Goal: Task Accomplishment & Management: Complete application form

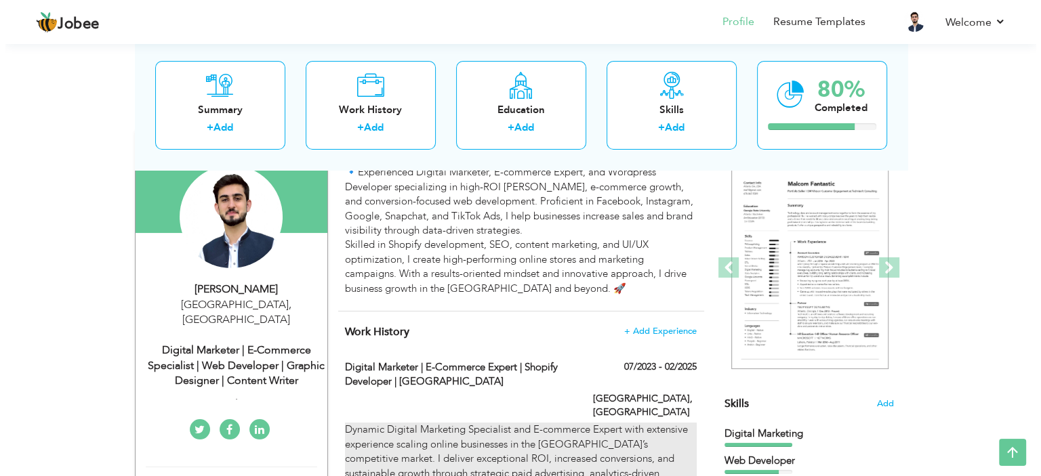
scroll to position [68, 0]
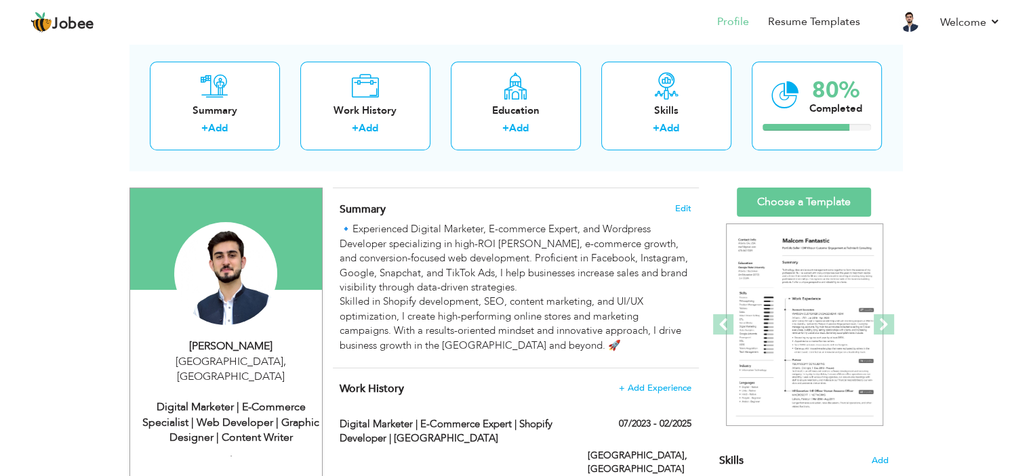
click at [230, 411] on div "Digital Marketer | E-commerce Specialist | Web Developer | Graphic Designer | C…" at bounding box center [231, 423] width 182 height 47
type input "Azlan"
type input "[PERSON_NAME]"
type input "0567122515"
select select "number:228"
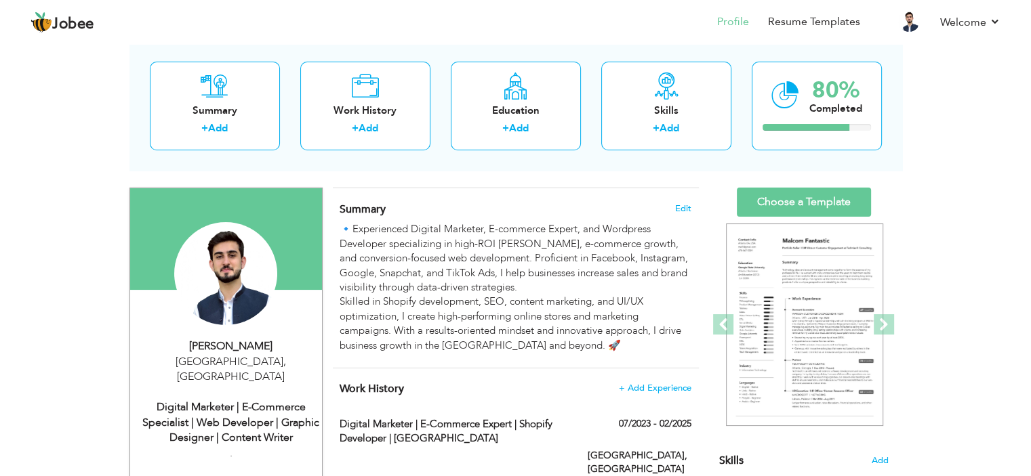
type input "[GEOGRAPHIC_DATA]"
select select "number:5"
type input "."
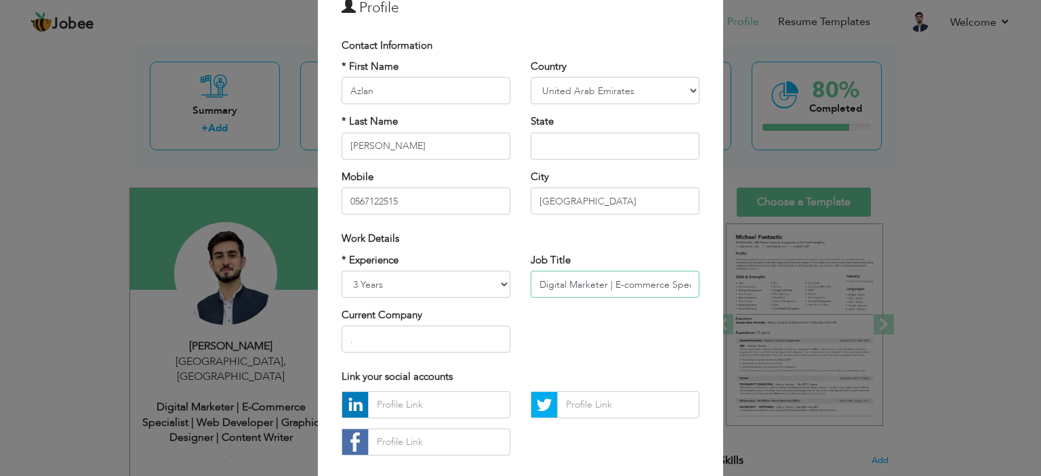
click at [577, 289] on input "Digital Marketer | E-commerce Specialist | Web Developer | Graphic Designer | C…" at bounding box center [615, 284] width 169 height 27
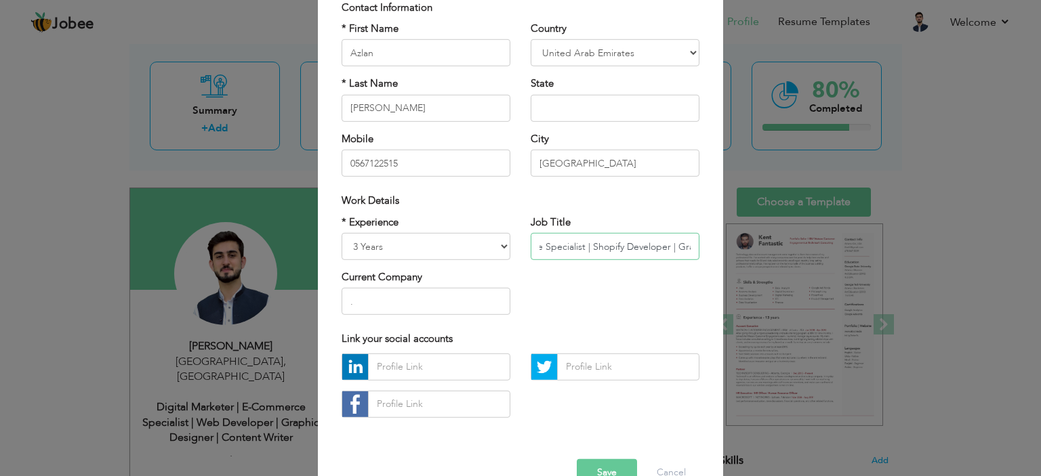
scroll to position [139, 0]
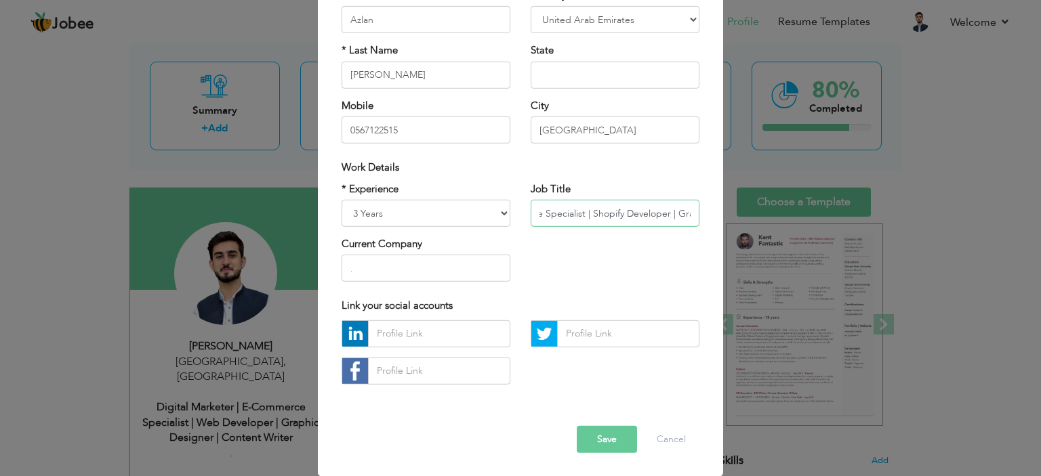
type input "Digital Marketer | E-commerce Specialist | Shopify Developer | Graphic Designer…"
click at [596, 438] on button "Save" at bounding box center [607, 439] width 60 height 27
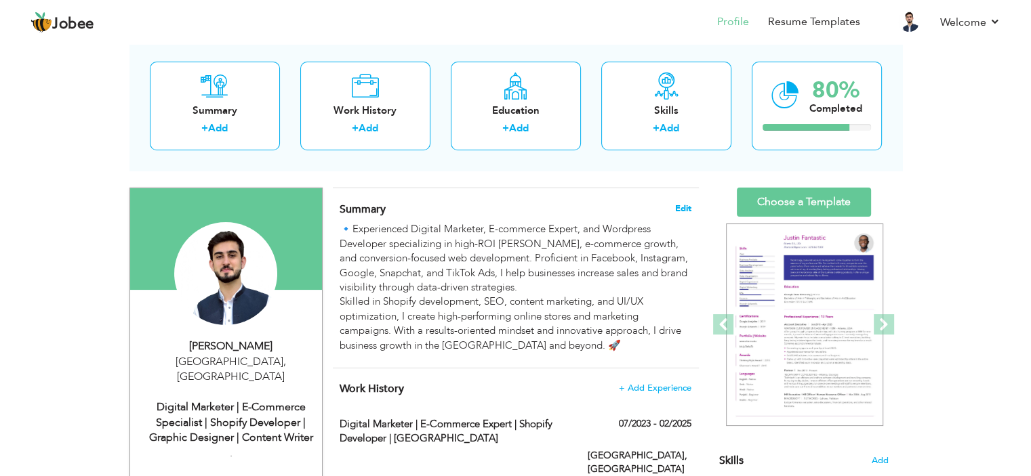
click at [683, 208] on span "Edit" at bounding box center [683, 208] width 16 height 9
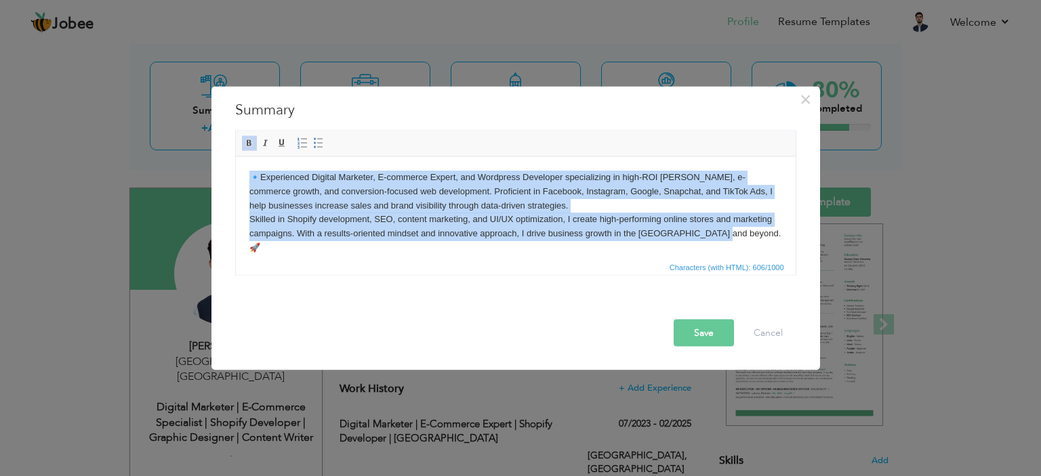
drag, startPoint x: 246, startPoint y: 176, endPoint x: 745, endPoint y: 252, distance: 504.5
click at [745, 252] on html "🔹 Experienced Digital Marketer, E-commerce Expert, and Wordpress Developer spec…" at bounding box center [515, 213] width 560 height 112
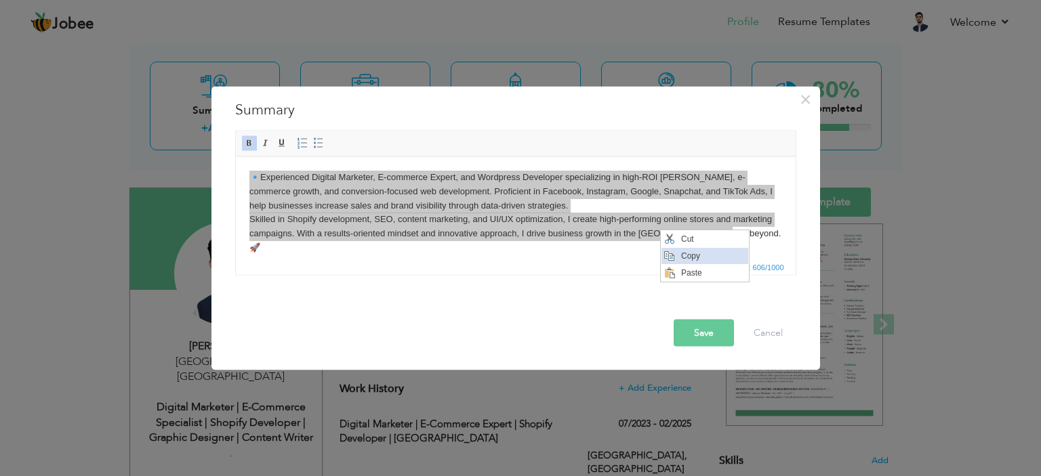
click at [707, 261] on span "Copy" at bounding box center [713, 255] width 70 height 16
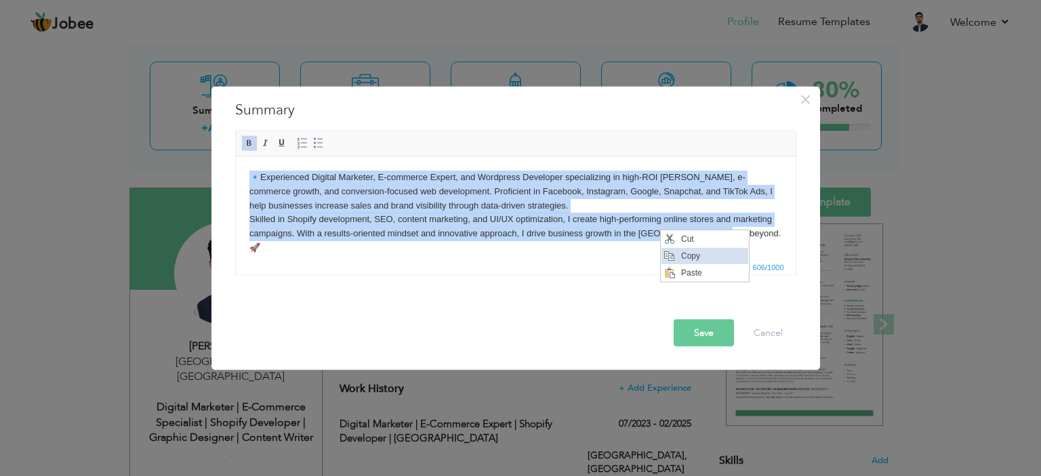
copy body "🔹 Experienced Digital Marketer, E-commerce Expert, and Wordpress Developer spec…"
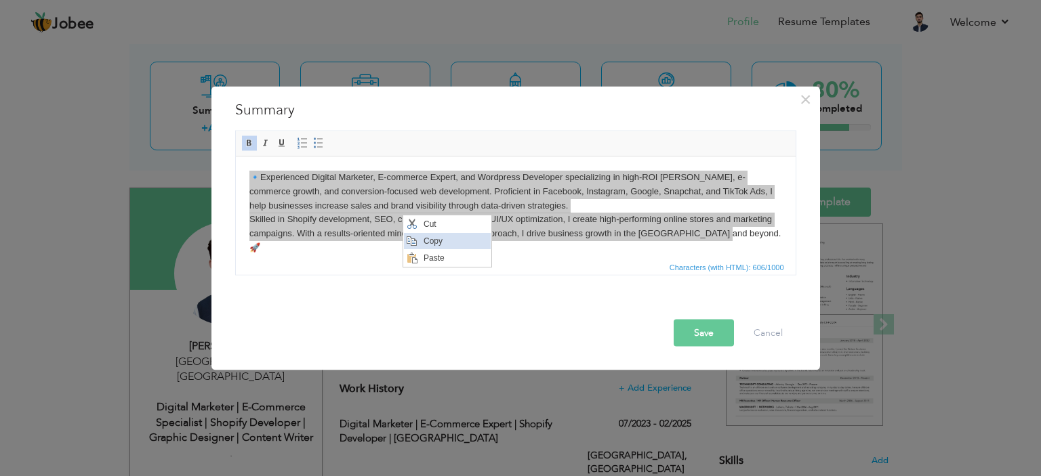
click at [435, 238] on span "Copy" at bounding box center [455, 240] width 70 height 16
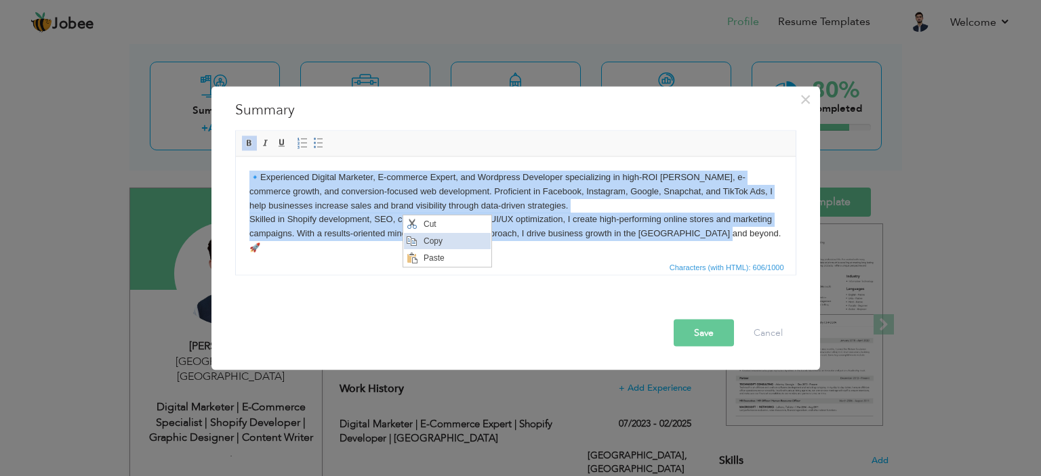
copy body "🔹 Experienced Digital Marketer, E-commerce Expert, and Wordpress Developer spec…"
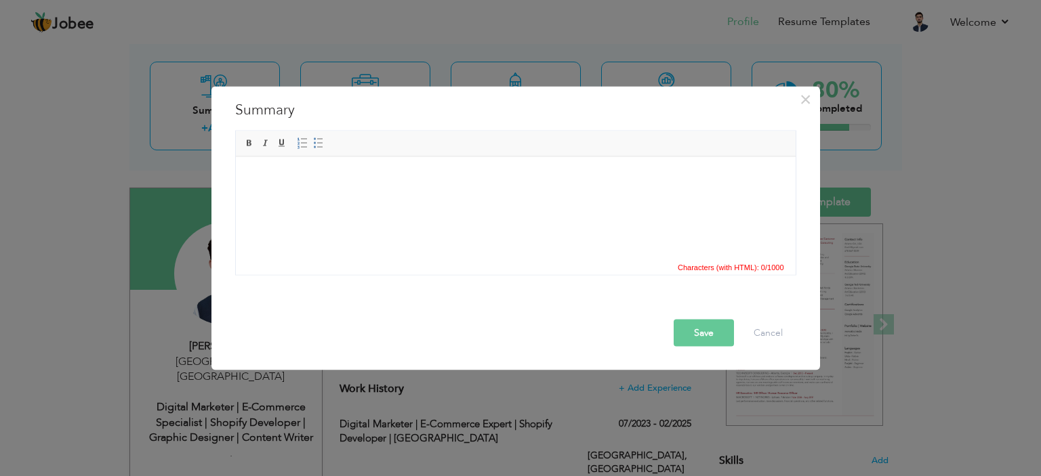
click at [380, 198] on html at bounding box center [515, 177] width 560 height 41
click at [425, 198] on html at bounding box center [515, 177] width 560 height 41
click at [753, 333] on button "Cancel" at bounding box center [768, 332] width 56 height 27
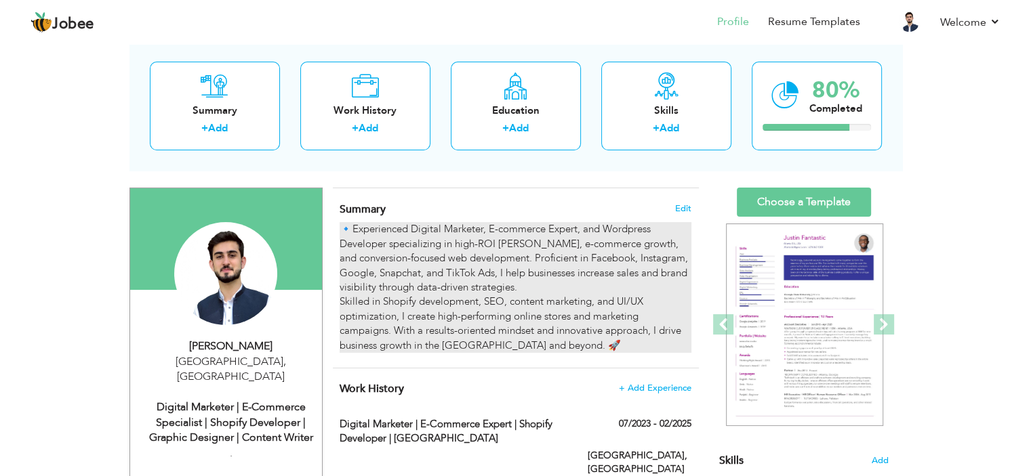
click at [421, 243] on div "🔹 Experienced Digital Marketer, E-commerce Expert, and Wordpress Developer spec…" at bounding box center [515, 287] width 351 height 131
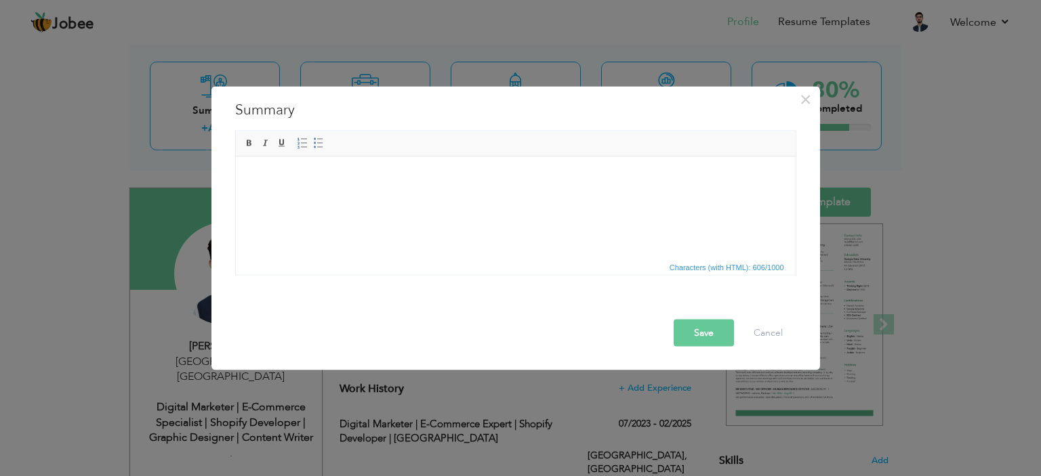
click at [705, 328] on button "Save" at bounding box center [704, 332] width 60 height 27
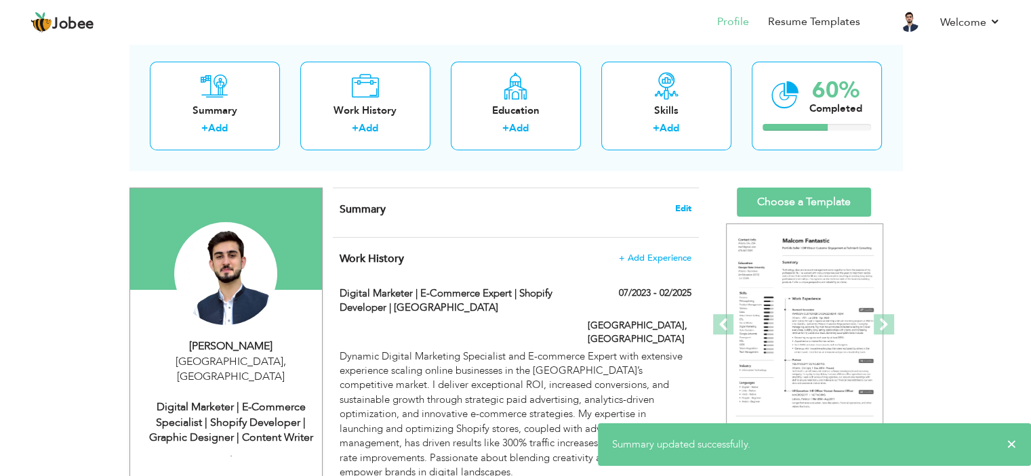
click at [677, 208] on span "Edit" at bounding box center [683, 208] width 16 height 9
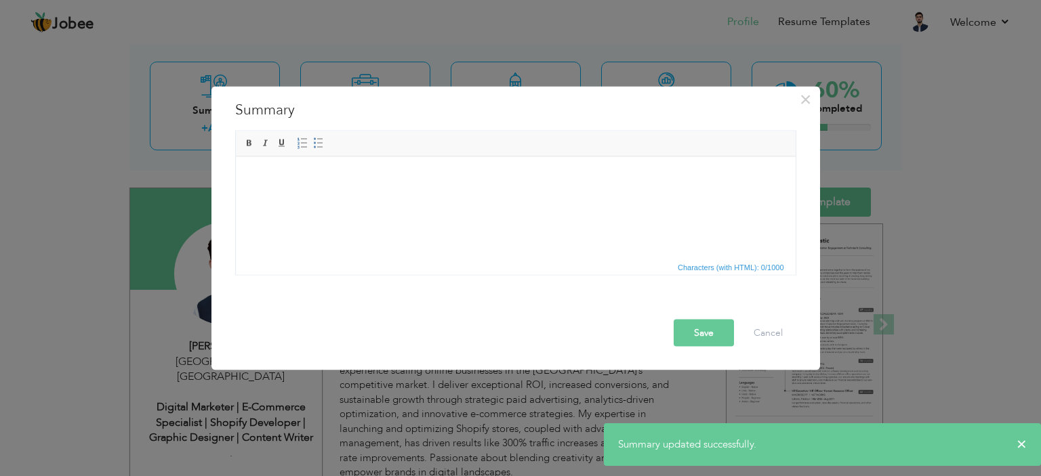
click at [396, 187] on html at bounding box center [515, 177] width 560 height 41
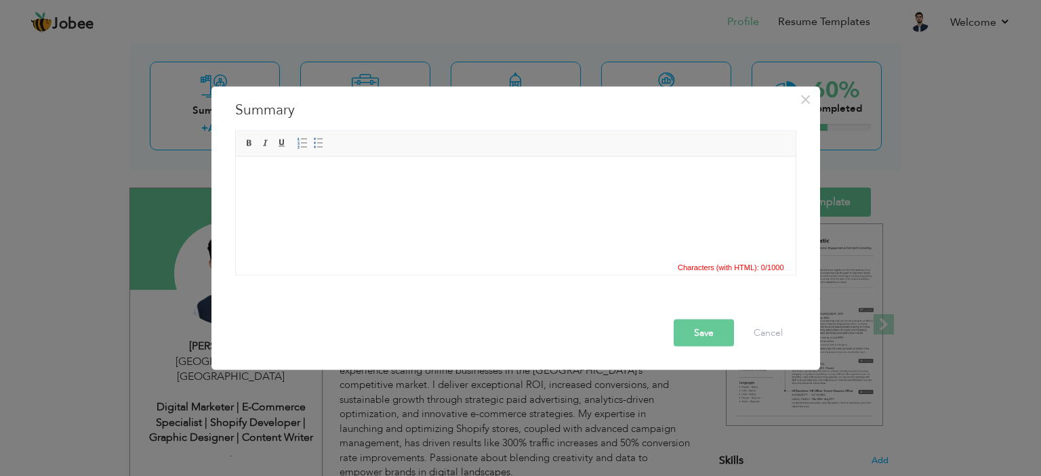
scroll to position [8, 0]
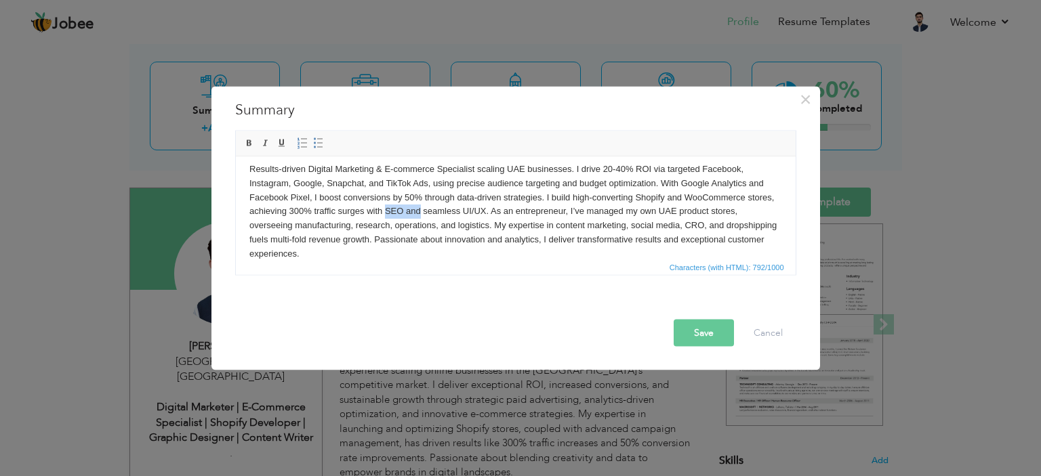
drag, startPoint x: 413, startPoint y: 211, endPoint x: 449, endPoint y: 211, distance: 35.2
click at [449, 211] on body "Results-driven Digital Marketing & E-commerce Specialist scaling UAE businesses…" at bounding box center [515, 211] width 533 height 99
click at [705, 338] on button "Save" at bounding box center [704, 332] width 60 height 27
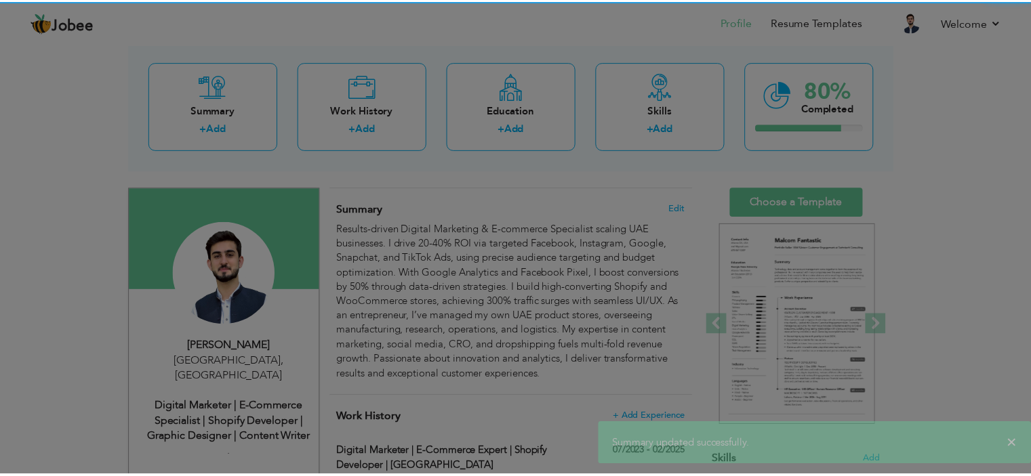
scroll to position [0, 0]
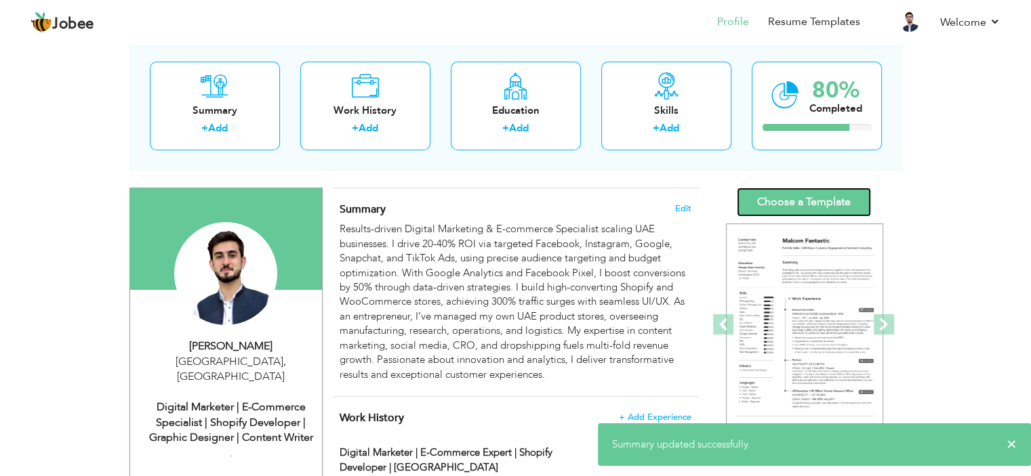
click at [785, 204] on link "Choose a Template" at bounding box center [804, 202] width 134 height 29
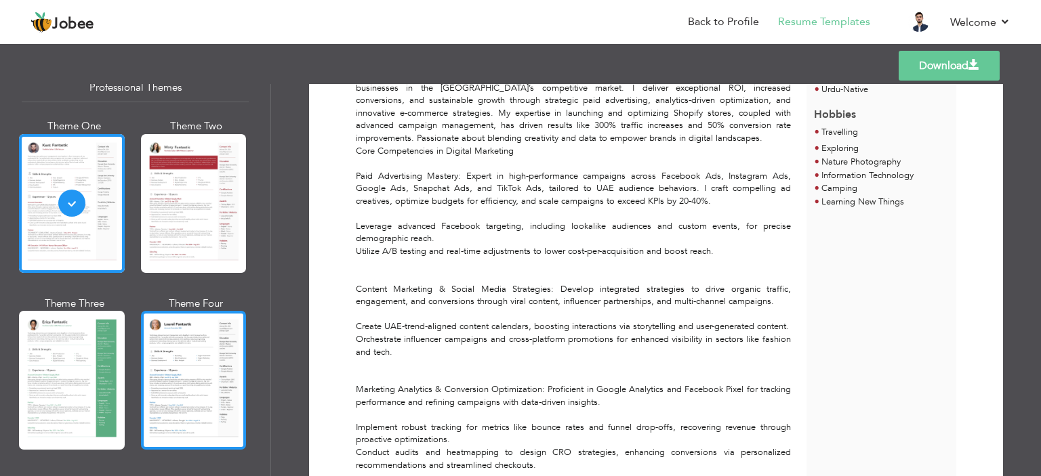
scroll to position [68, 0]
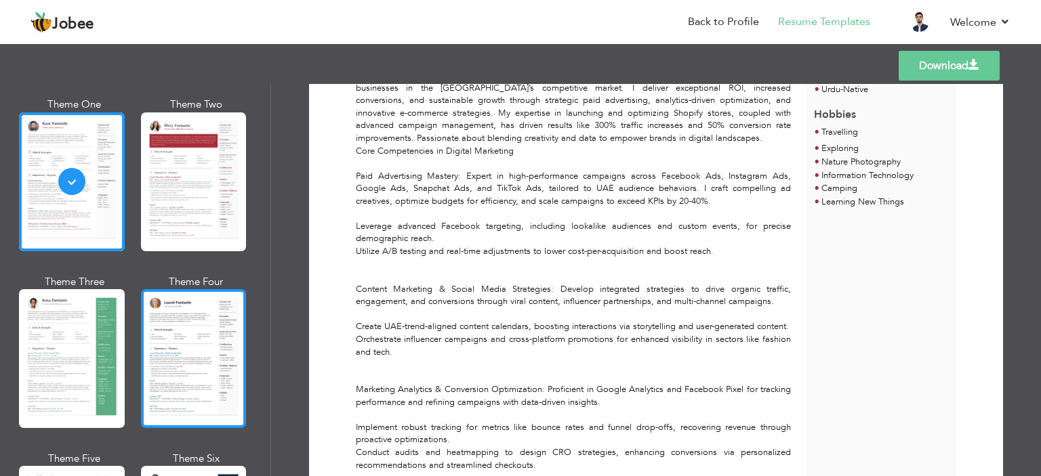
click at [160, 349] on div at bounding box center [194, 358] width 106 height 139
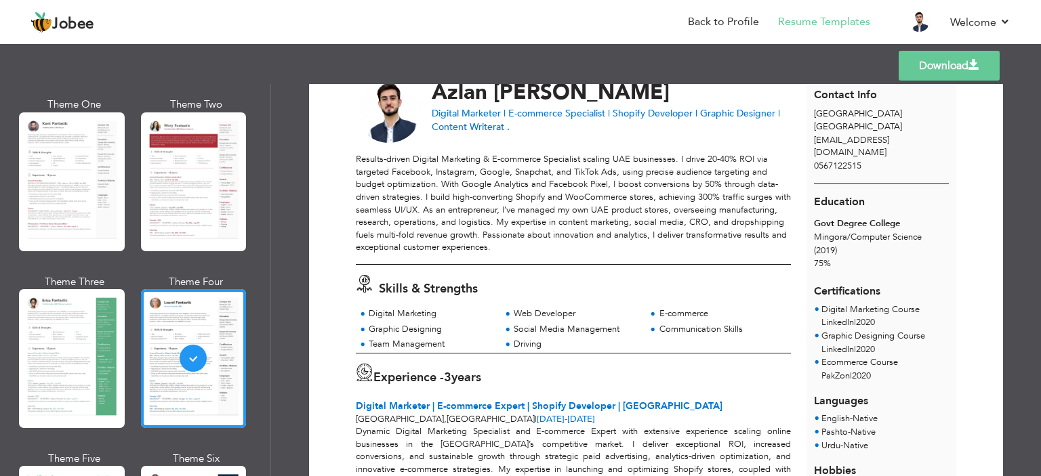
scroll to position [0, 0]
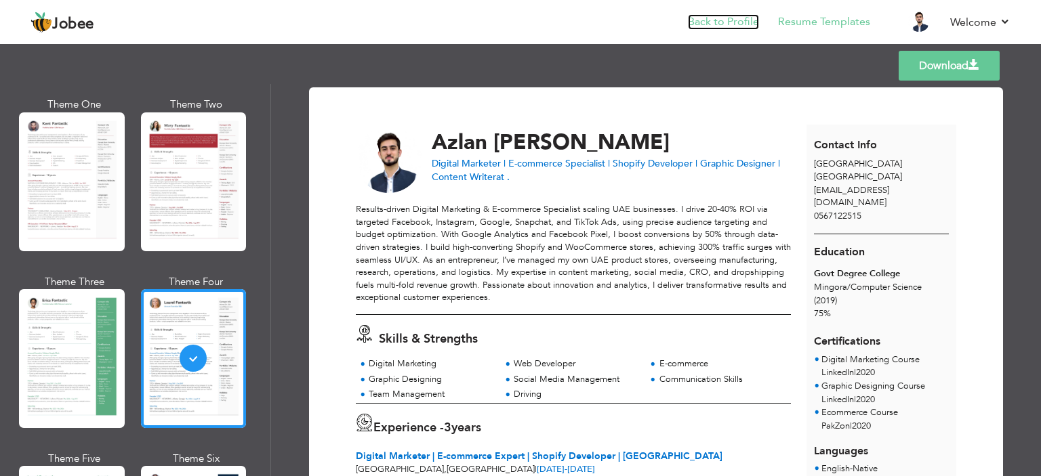
click at [725, 20] on link "Back to Profile" at bounding box center [723, 22] width 71 height 16
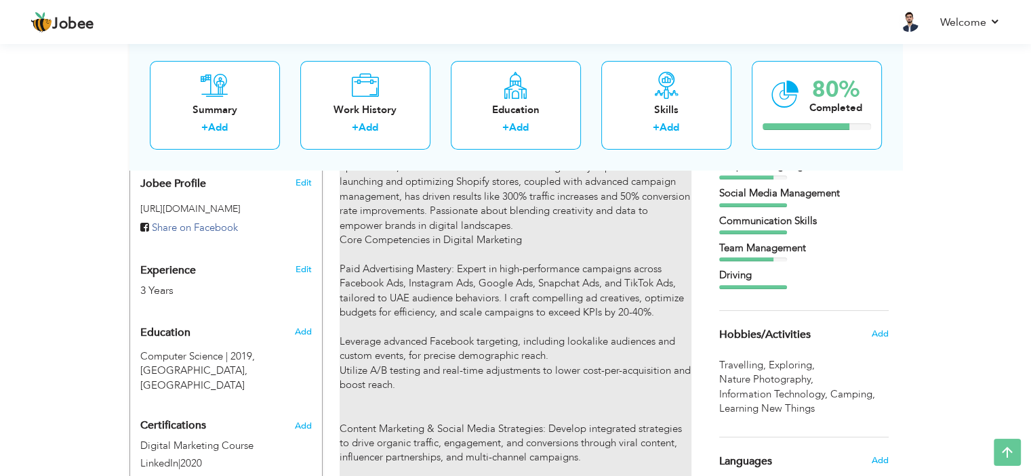
type input "Digital Marketer | E-commerce Expert | Shopify Developer | [GEOGRAPHIC_DATA]"
type input "07/2023"
type input "02/2025"
type input "[GEOGRAPHIC_DATA]"
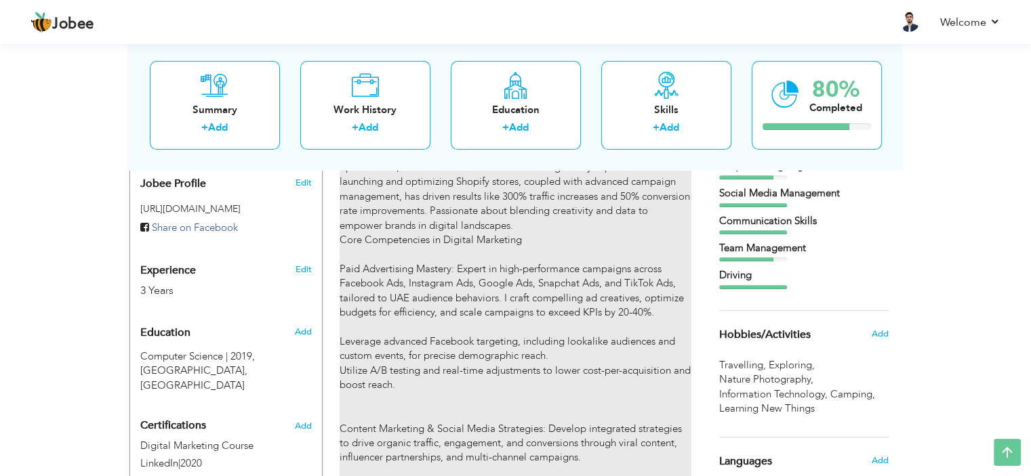
type input "Abu Dhabi"
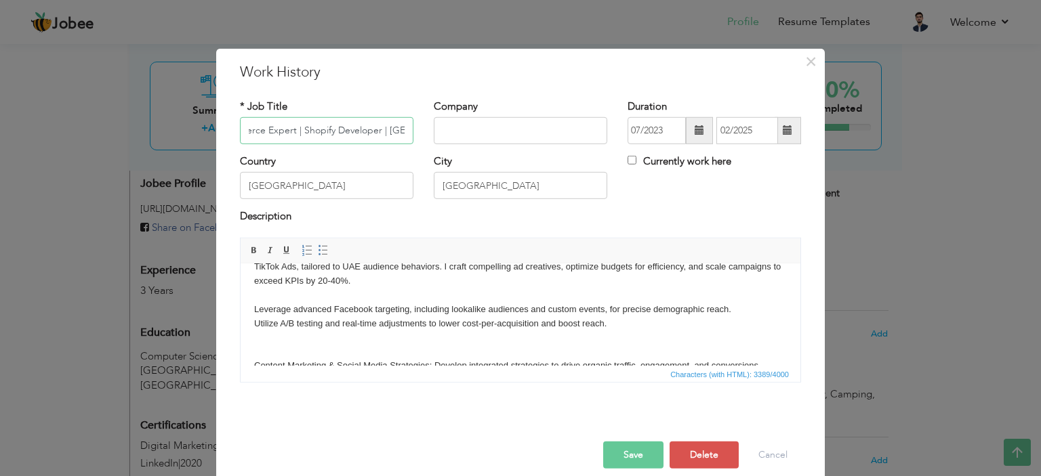
scroll to position [136, 0]
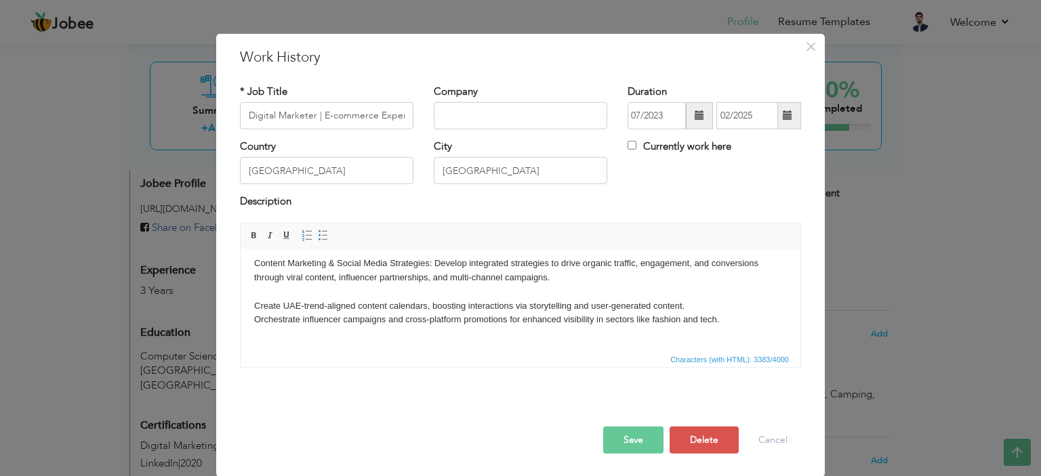
scroll to position [271, 0]
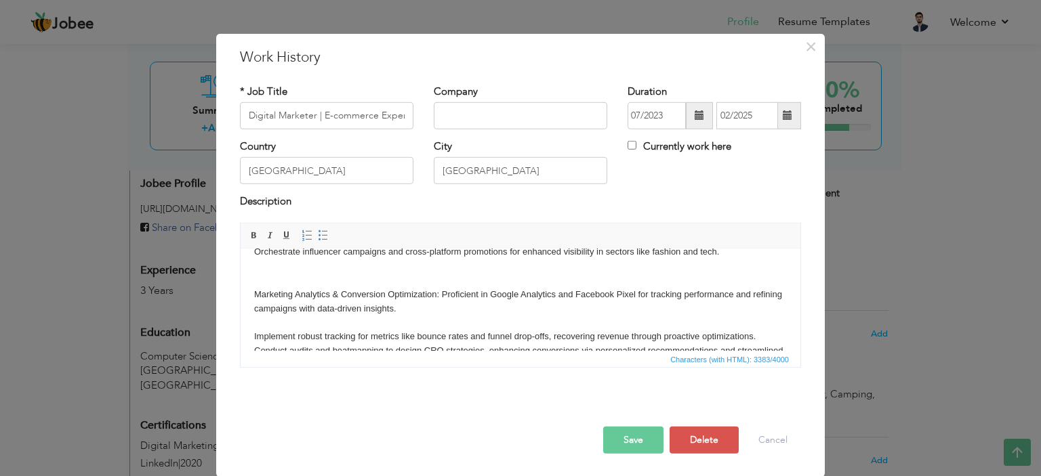
click at [255, 297] on body "Dynamic Digital Marketing Specialist and E-commerce Expert with extensive exper…" at bounding box center [520, 350] width 533 height 719
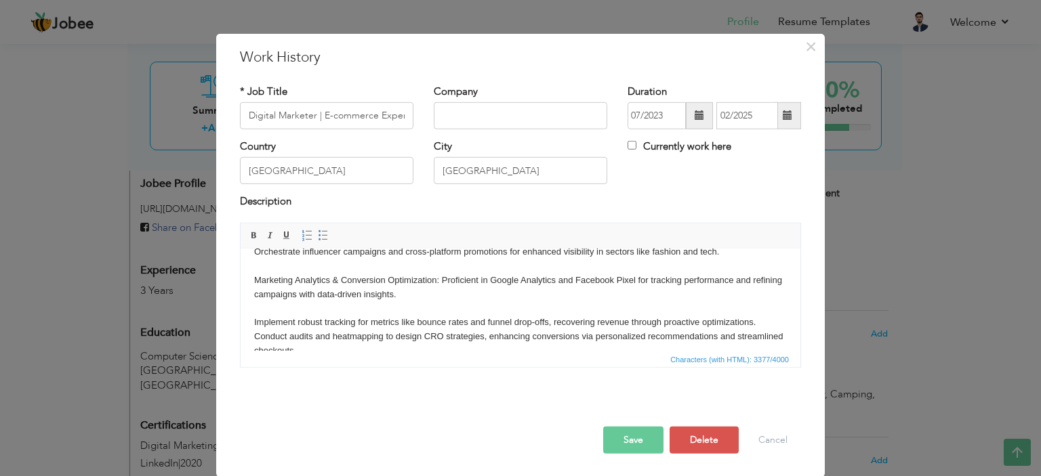
click at [251, 322] on html "Dynamic Digital Marketing Specialist and E-commerce Expert with extensive exper…" at bounding box center [521, 344] width 560 height 732
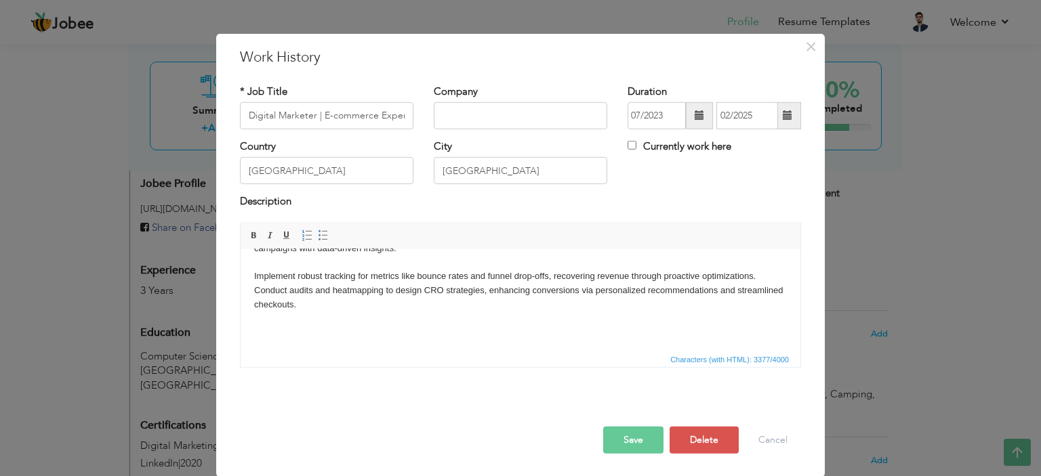
scroll to position [339, 0]
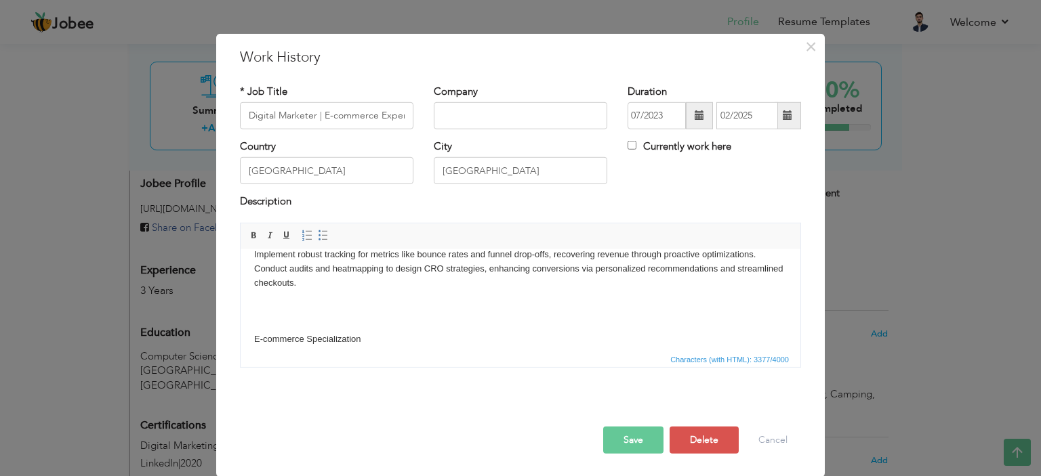
click at [254, 335] on body "Dynamic Digital Marketing Specialist and E-commerce Expert with extensive exper…" at bounding box center [520, 275] width 533 height 705
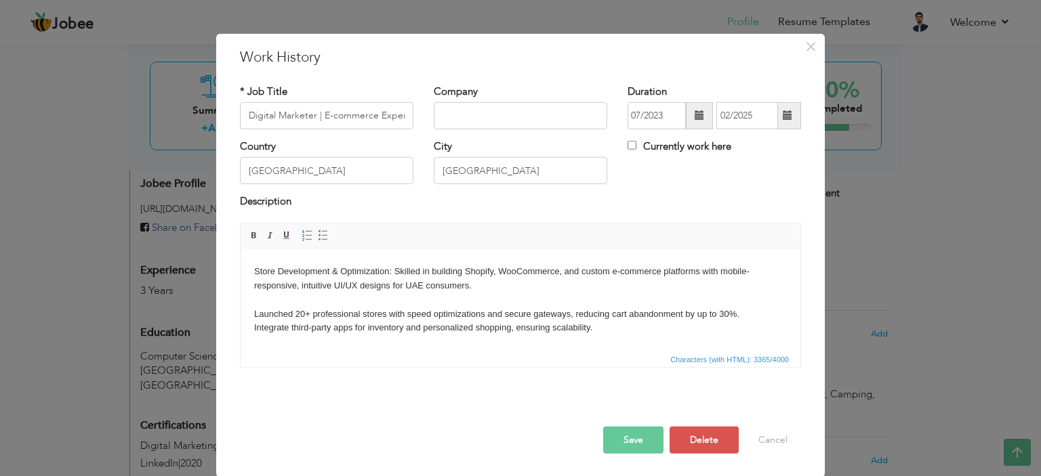
scroll to position [474, 0]
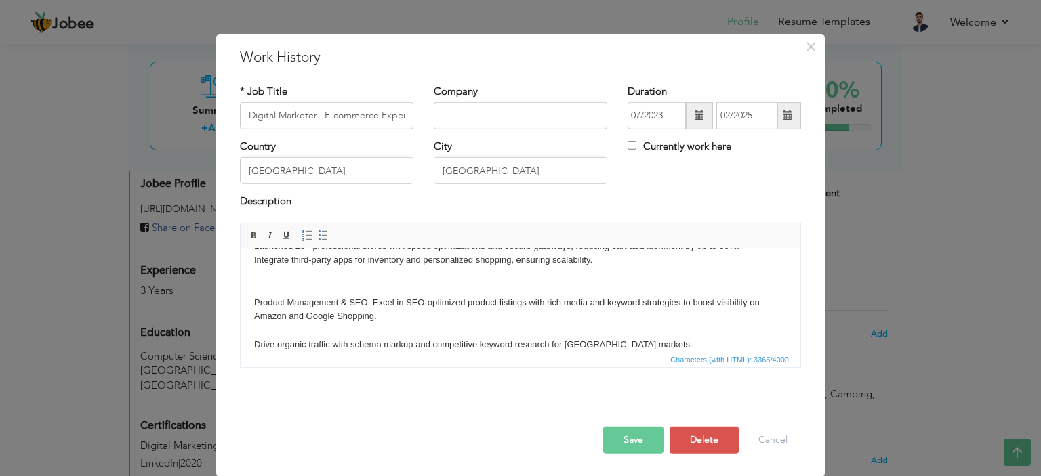
click at [255, 304] on body "Dynamic Digital Marketing Specialist and E-commerce Expert with extensive exper…" at bounding box center [520, 126] width 533 height 676
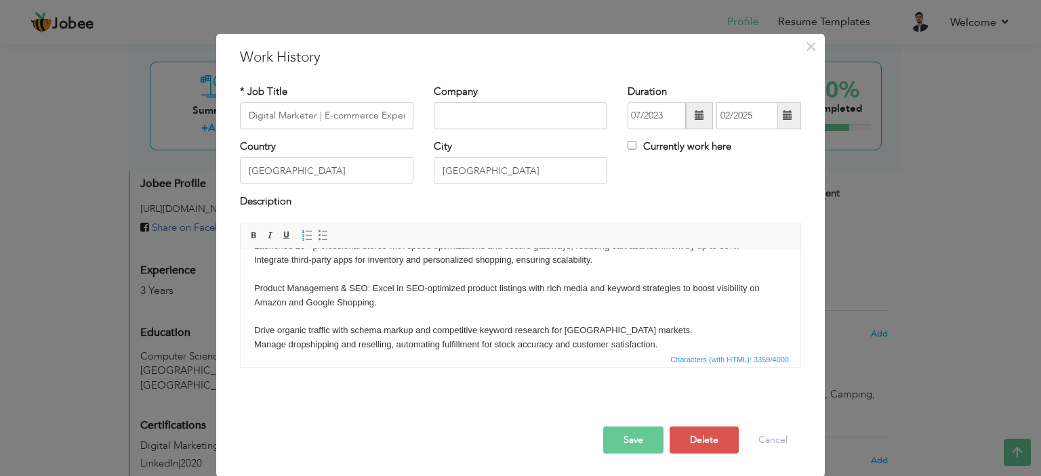
click at [254, 329] on body "Dynamic Digital Marketing Specialist and E-commerce Expert with extensive exper…" at bounding box center [520, 119] width 533 height 662
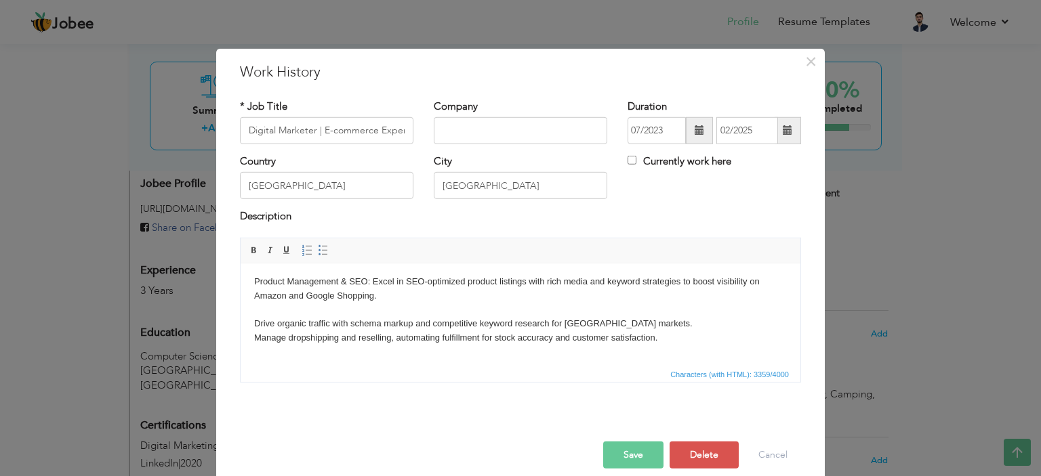
scroll to position [520, 0]
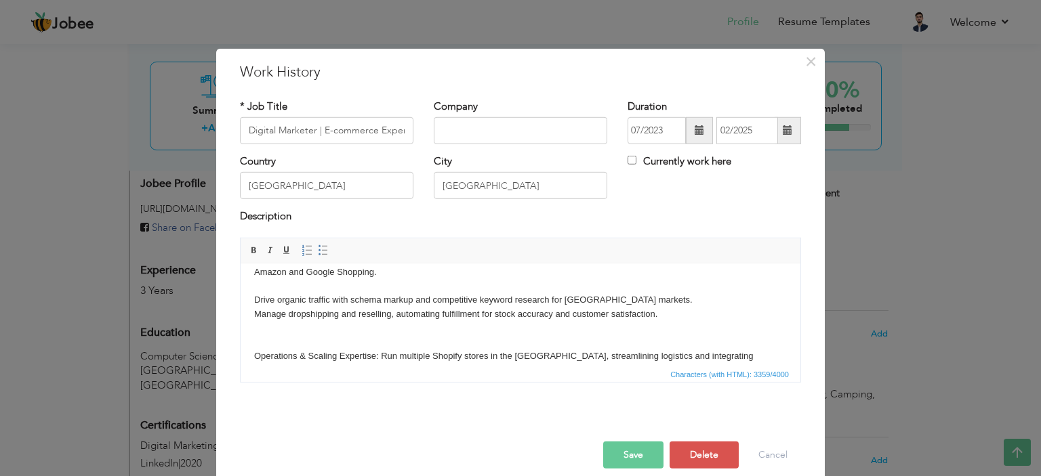
click at [255, 353] on body "Dynamic Digital Marketing Specialist and E-commerce Expert with extensive exper…" at bounding box center [520, 88] width 533 height 662
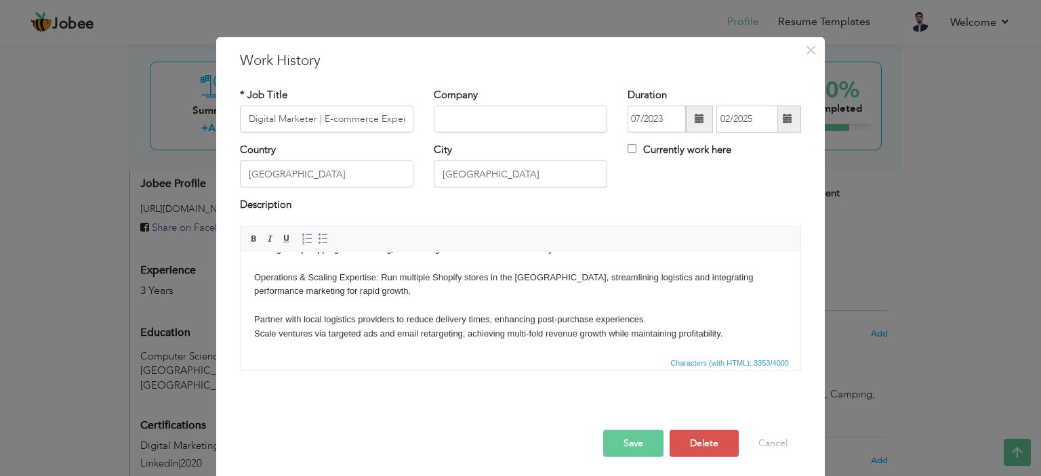
scroll to position [15, 0]
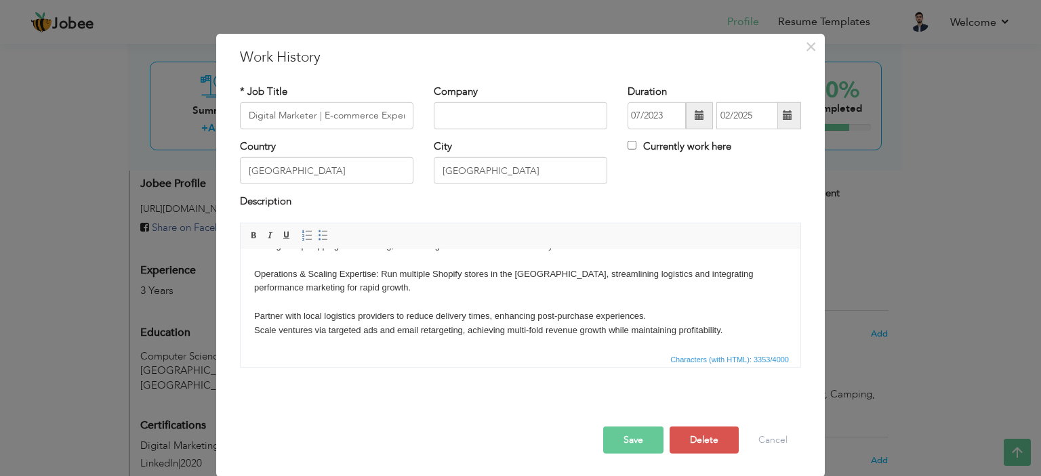
click at [626, 438] on button "Save" at bounding box center [633, 440] width 60 height 27
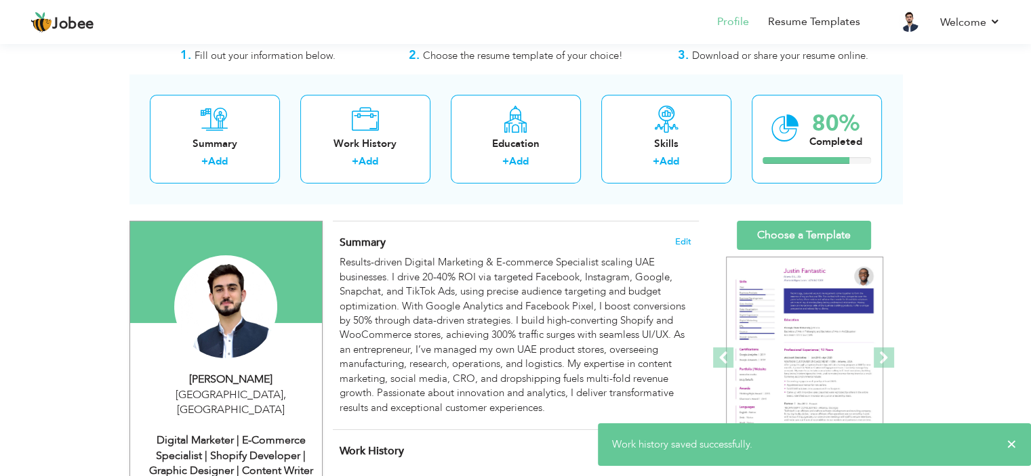
scroll to position [0, 0]
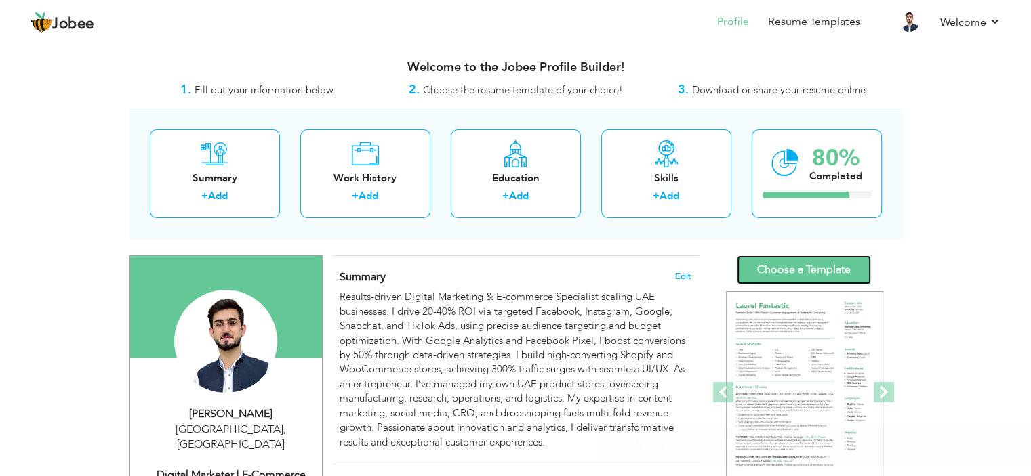
click at [816, 262] on link "Choose a Template" at bounding box center [804, 269] width 134 height 29
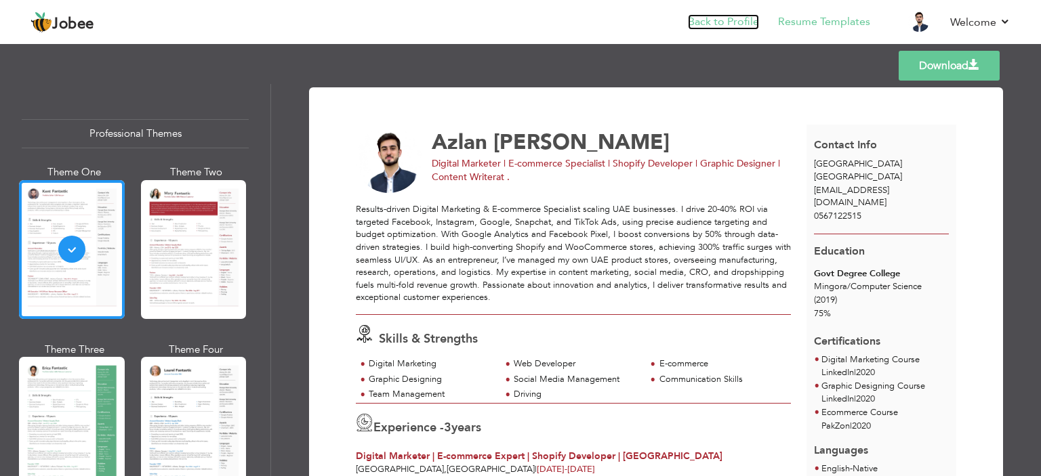
click at [738, 20] on link "Back to Profile" at bounding box center [723, 22] width 71 height 16
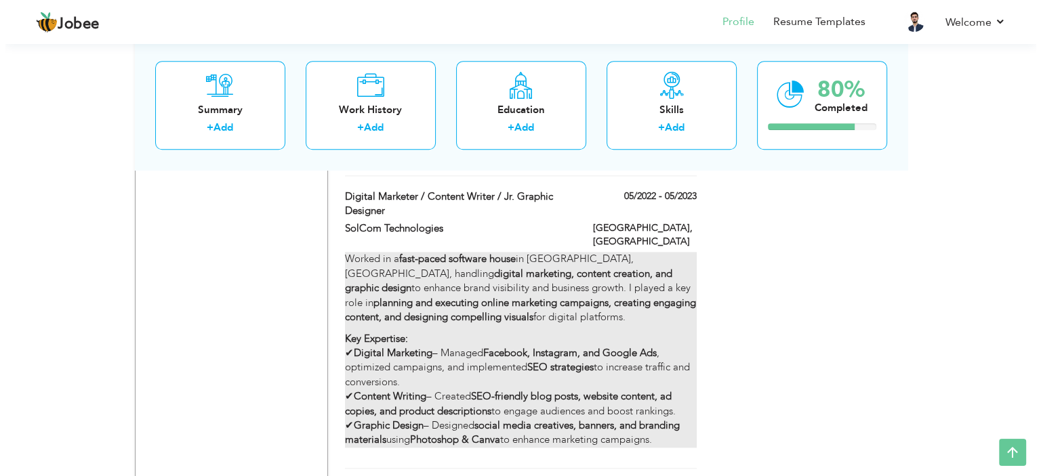
scroll to position [1355, 0]
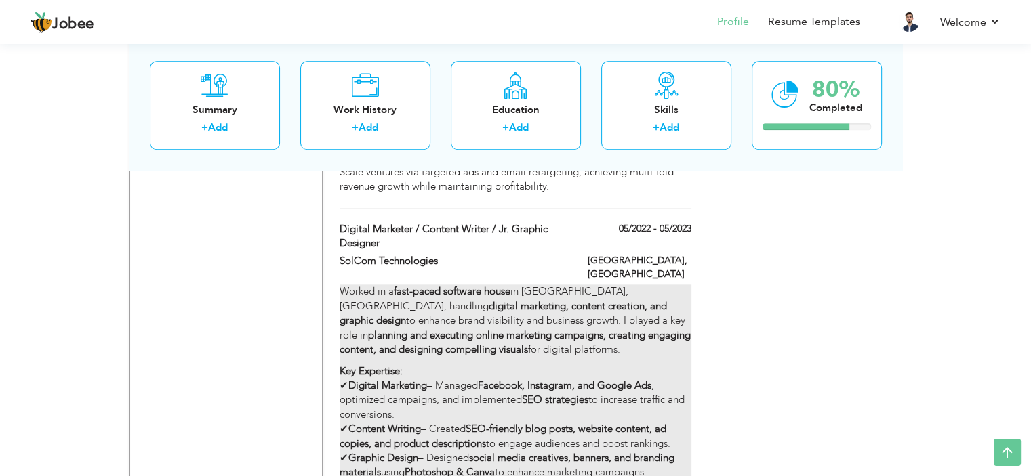
click at [623, 292] on p "Worked in a fast-paced software house in Islamabad, Pakistan, handling digital …" at bounding box center [515, 321] width 351 height 73
type input "Digital Marketer / Content Writer / Jr. Graphic Designer"
type input "SolCom Technologies"
type input "05/2022"
type input "05/2023"
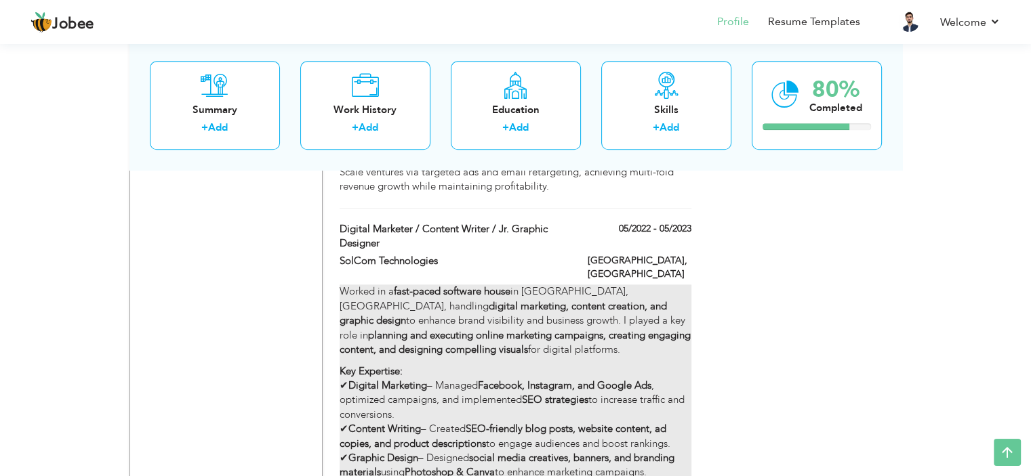
type input "[GEOGRAPHIC_DATA]"
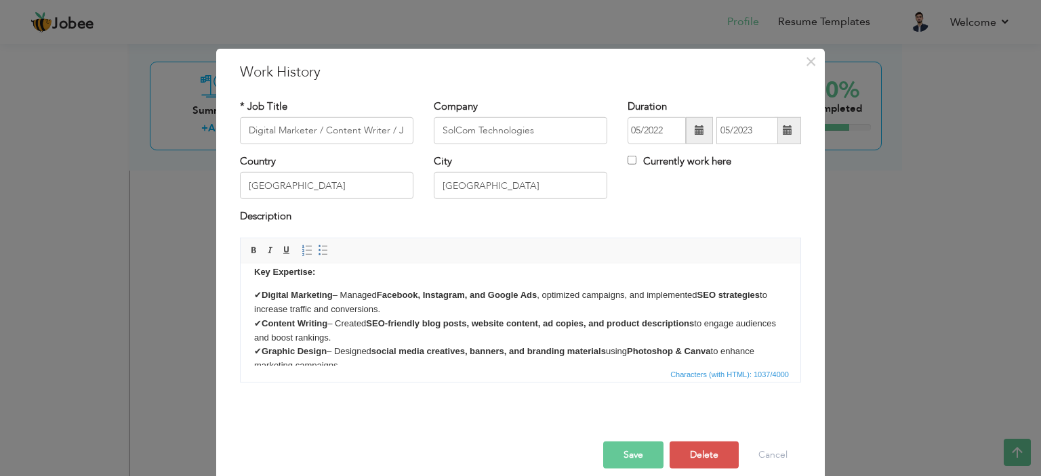
scroll to position [84, 0]
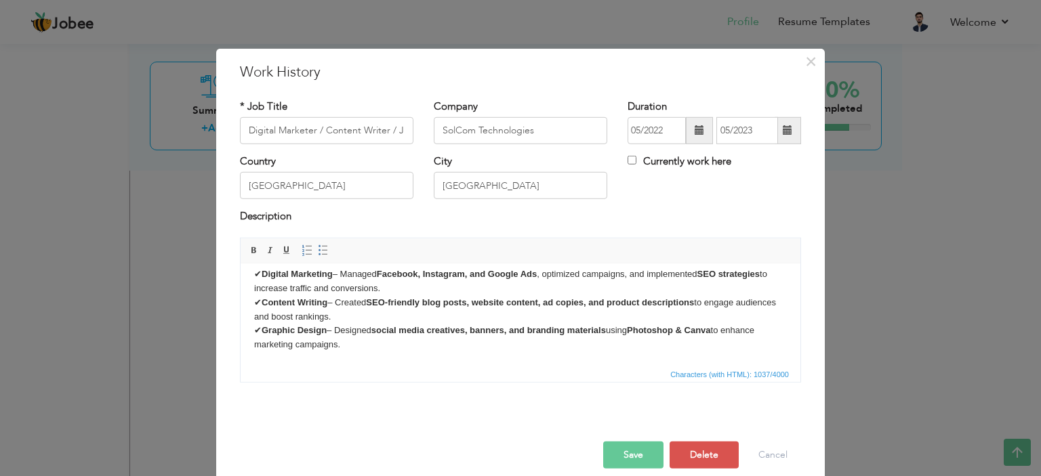
drag, startPoint x: 254, startPoint y: 281, endPoint x: 763, endPoint y: 634, distance: 619.8
click at [594, 365] on html "Worked in a fast-paced software house in Islamabad, Pakistan, handling digital …" at bounding box center [521, 273] width 560 height 186
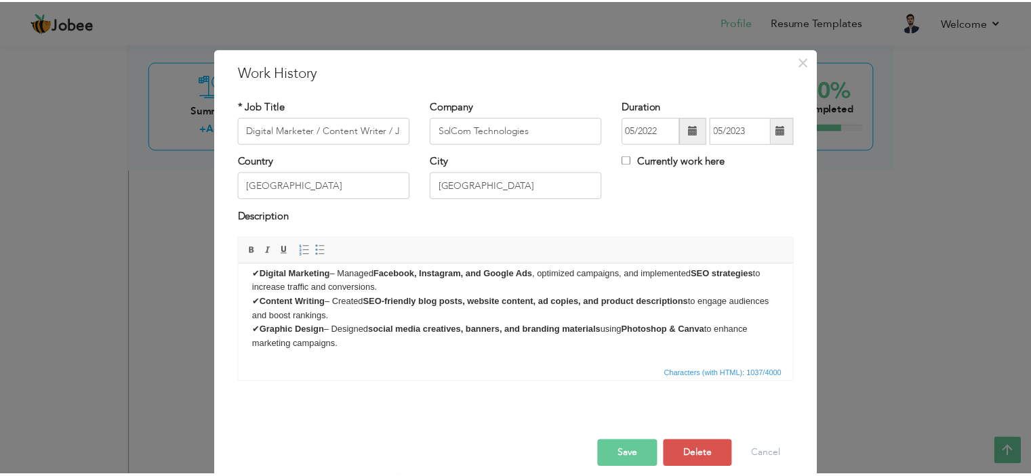
scroll to position [0, 0]
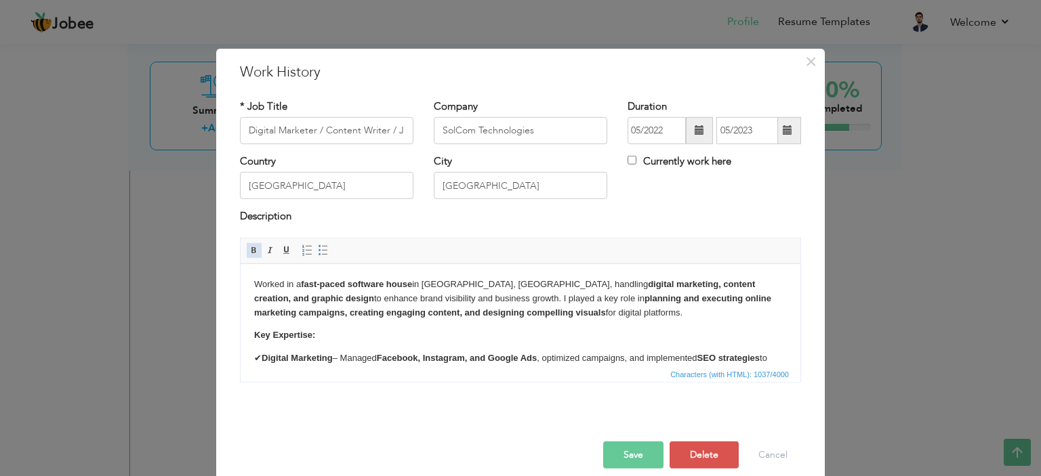
click at [250, 252] on span at bounding box center [254, 250] width 11 height 11
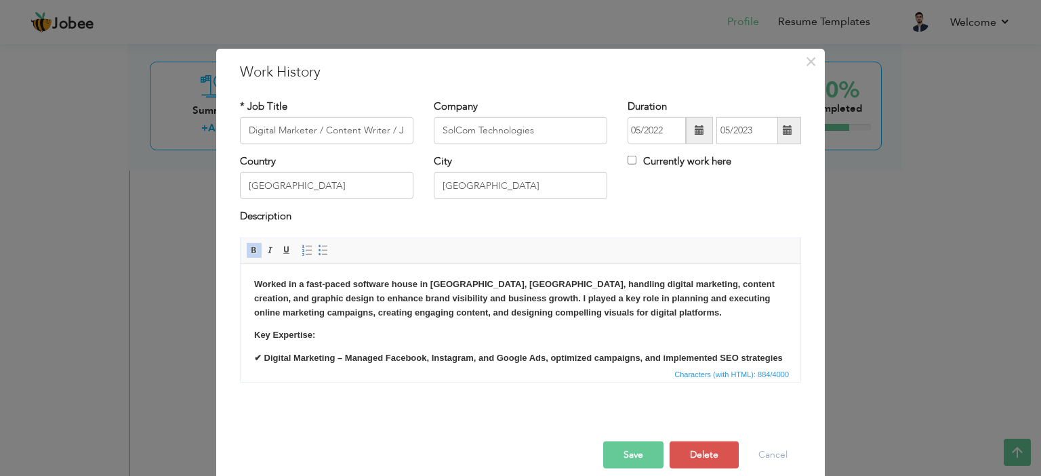
click at [250, 252] on span at bounding box center [254, 250] width 11 height 11
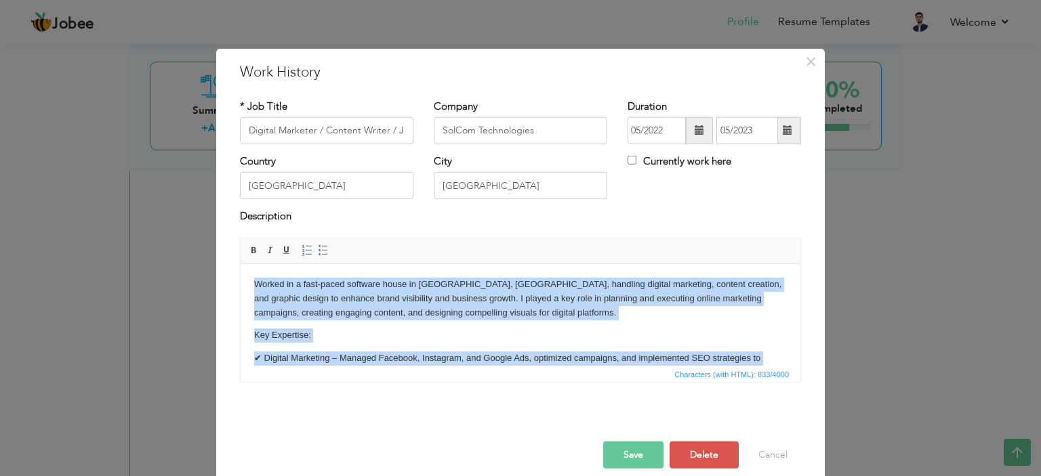
click at [511, 321] on body "Worked in a fast-paced software house in Islamabad, Pakistan, handling digital …" at bounding box center [520, 356] width 533 height 159
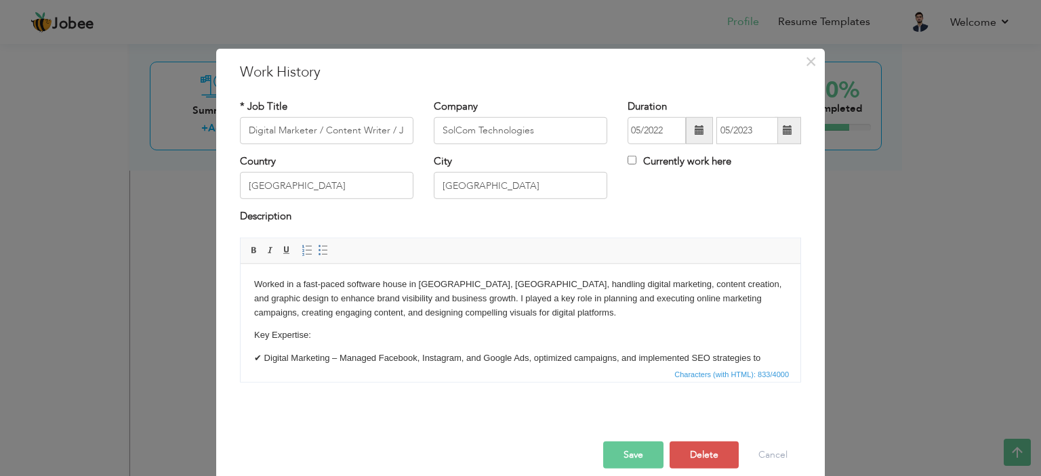
click at [627, 455] on button "Save" at bounding box center [633, 455] width 60 height 27
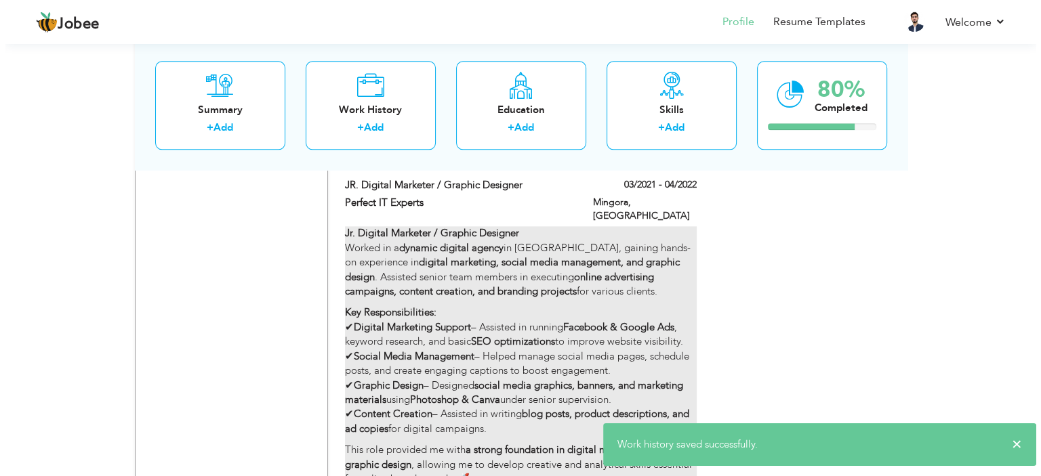
scroll to position [1694, 0]
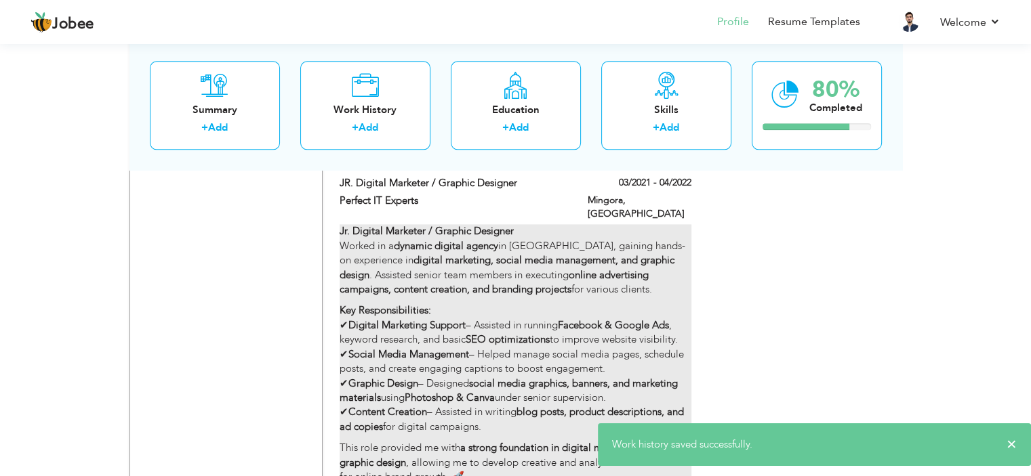
click at [543, 253] on strong "digital marketing, social media management, and graphic design" at bounding box center [507, 267] width 335 height 28
type input "JR. Digital Marketer / Graphic Designer"
type input "Perfect IT Experts"
type input "03/2021"
type input "04/2022"
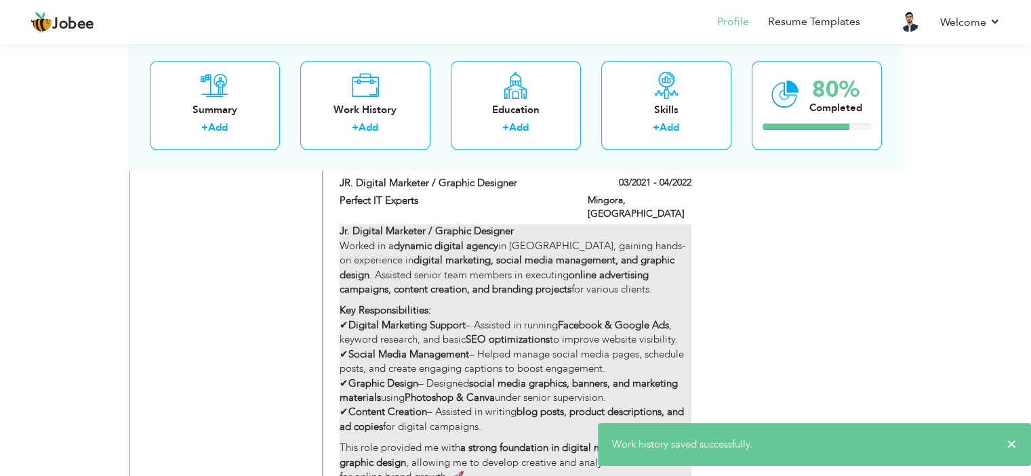
type input "Mingora"
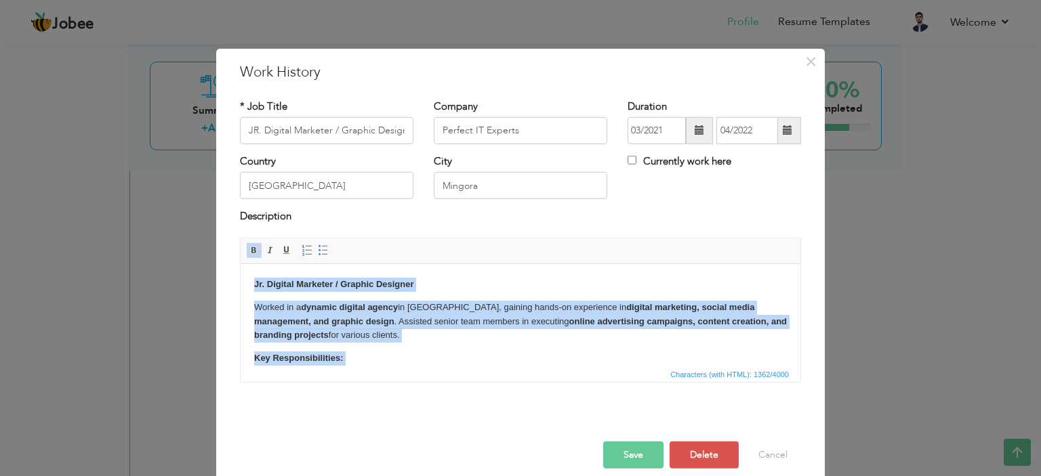
scroll to position [157, 0]
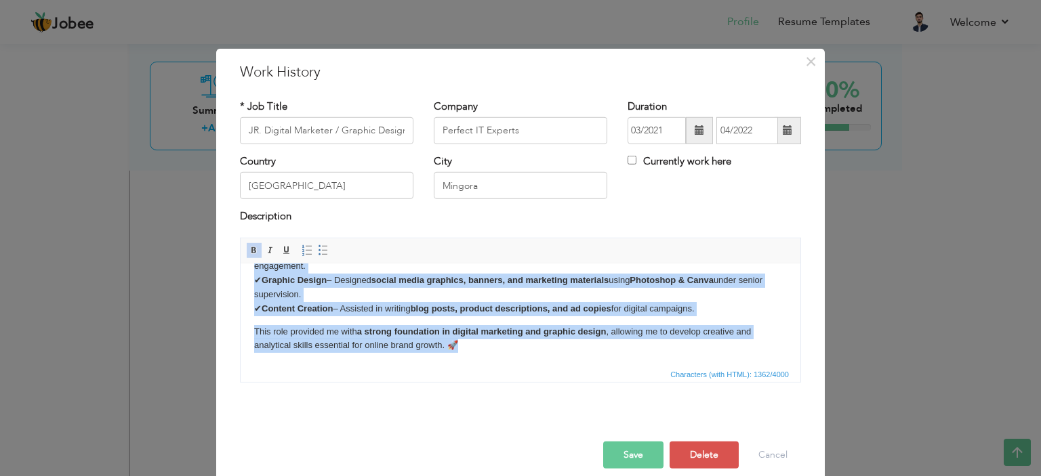
drag, startPoint x: 251, startPoint y: 280, endPoint x: 823, endPoint y: 701, distance: 710.1
click at [577, 366] on html "Jr. Digital Marketer / Graphic Designer Worked in a dynamic digital agency in I…" at bounding box center [521, 236] width 560 height 260
click at [249, 249] on span at bounding box center [254, 250] width 11 height 11
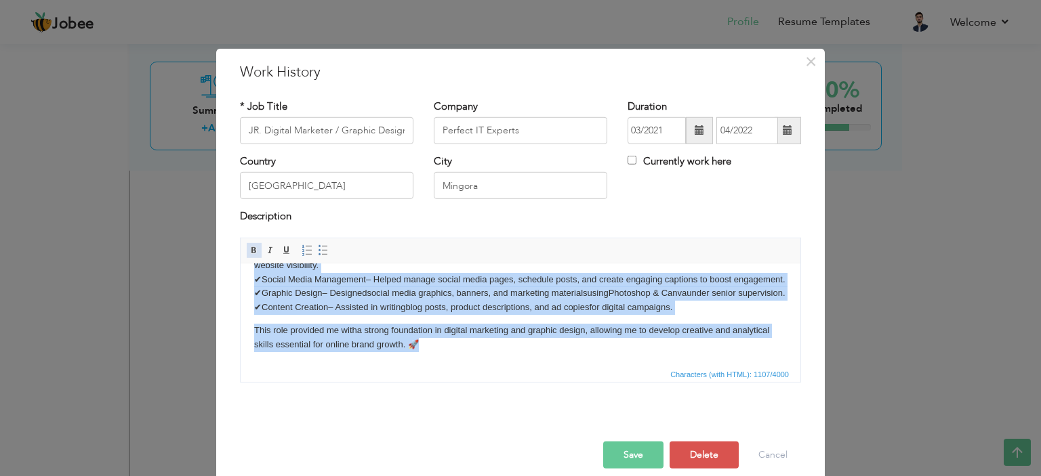
click at [249, 249] on span at bounding box center [254, 250] width 11 height 11
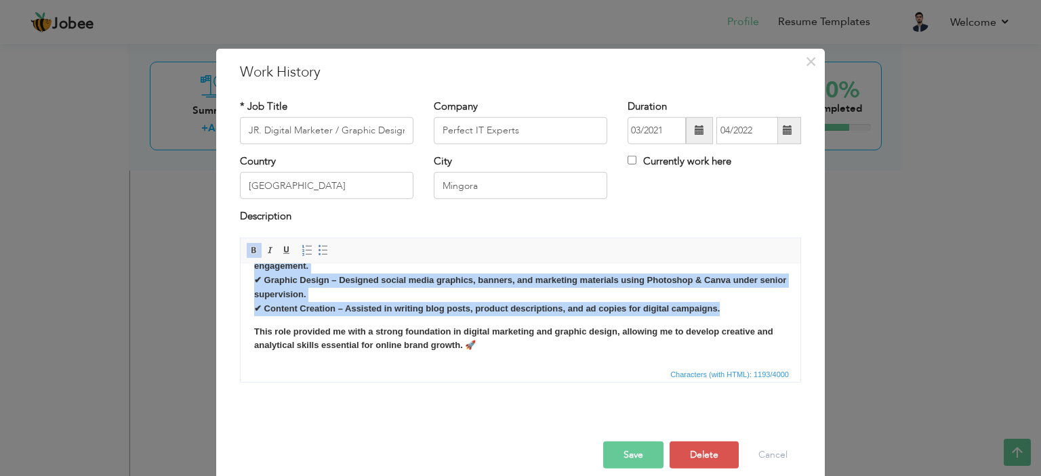
click at [249, 249] on span at bounding box center [254, 250] width 11 height 11
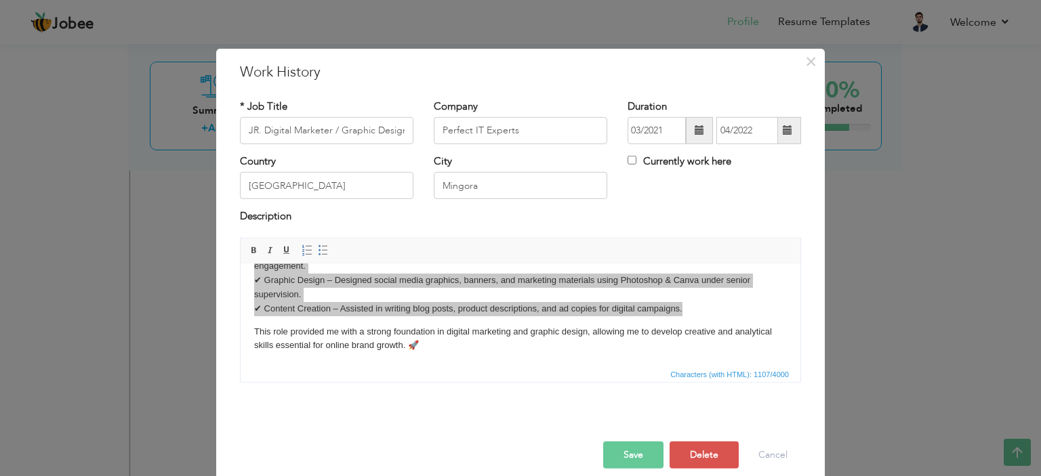
click at [652, 455] on button "Save" at bounding box center [633, 455] width 60 height 27
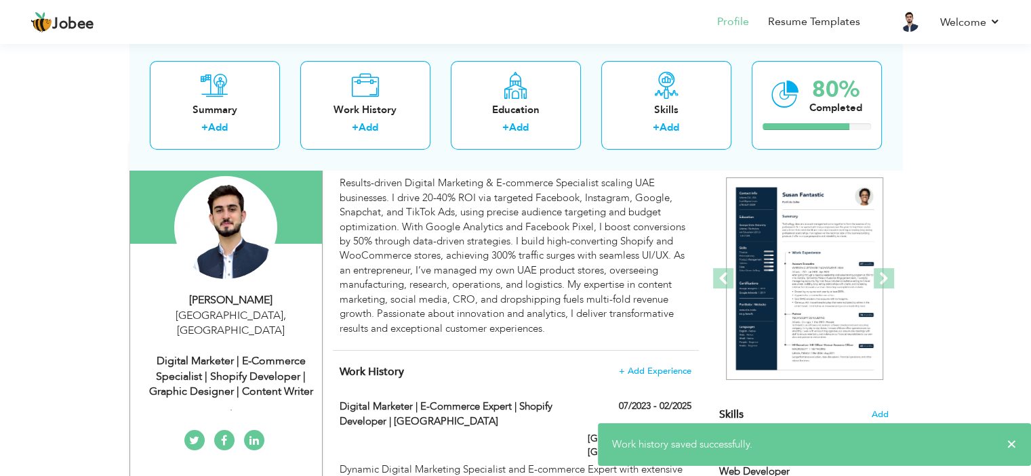
scroll to position [0, 0]
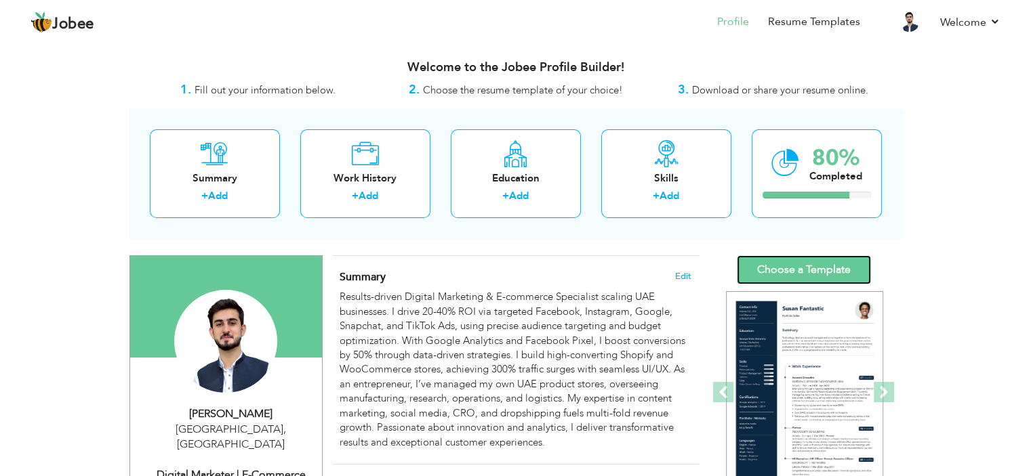
click at [813, 259] on link "Choose a Template" at bounding box center [804, 269] width 134 height 29
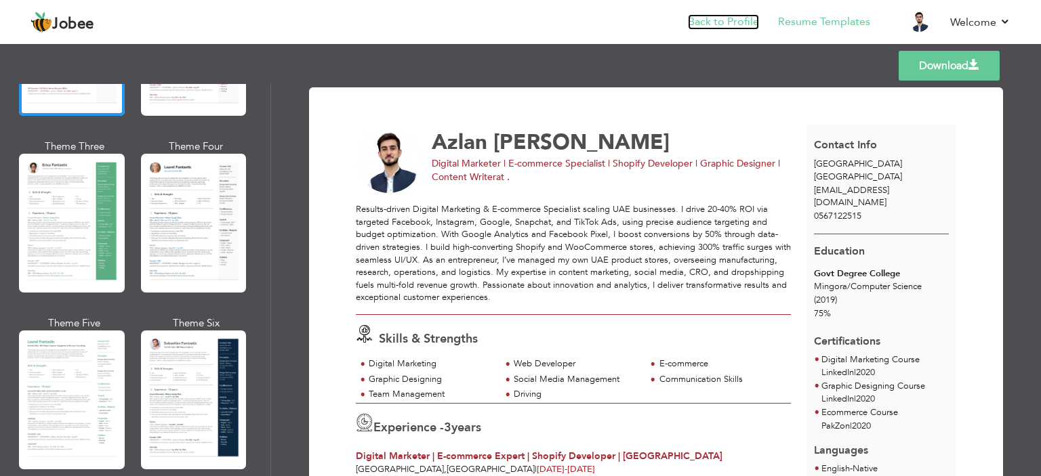
click at [727, 23] on link "Back to Profile" at bounding box center [723, 22] width 71 height 16
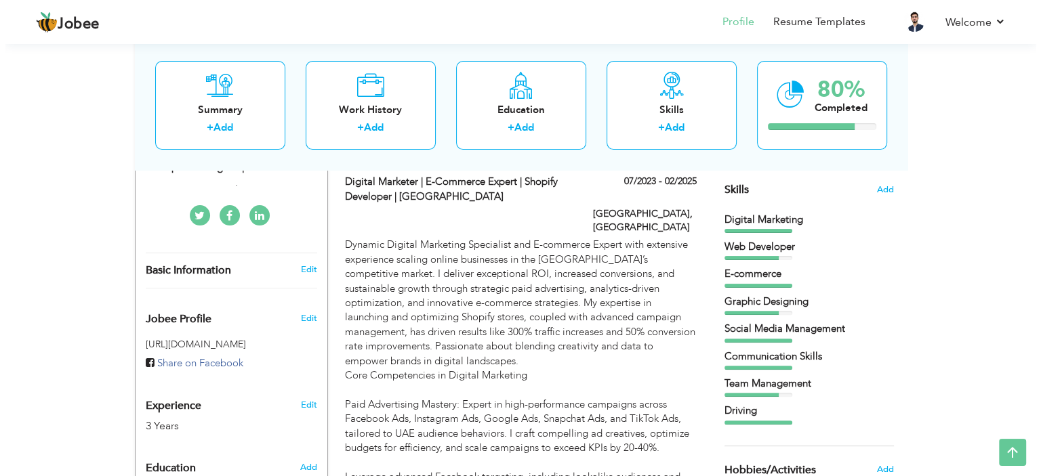
scroll to position [271, 0]
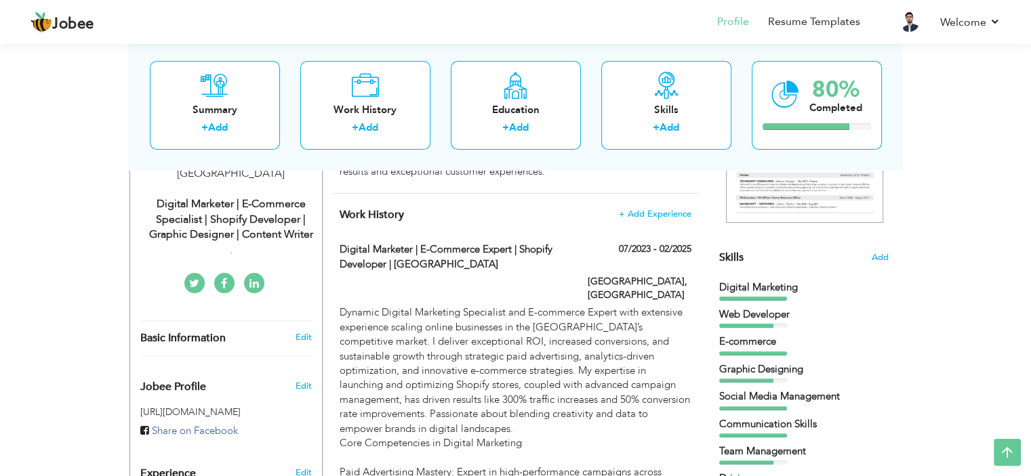
click at [295, 321] on div "Basic Information Edit" at bounding box center [226, 338] width 192 height 35
type input "Azlan"
type input "[PERSON_NAME]"
type input "0567122515"
select select "number:228"
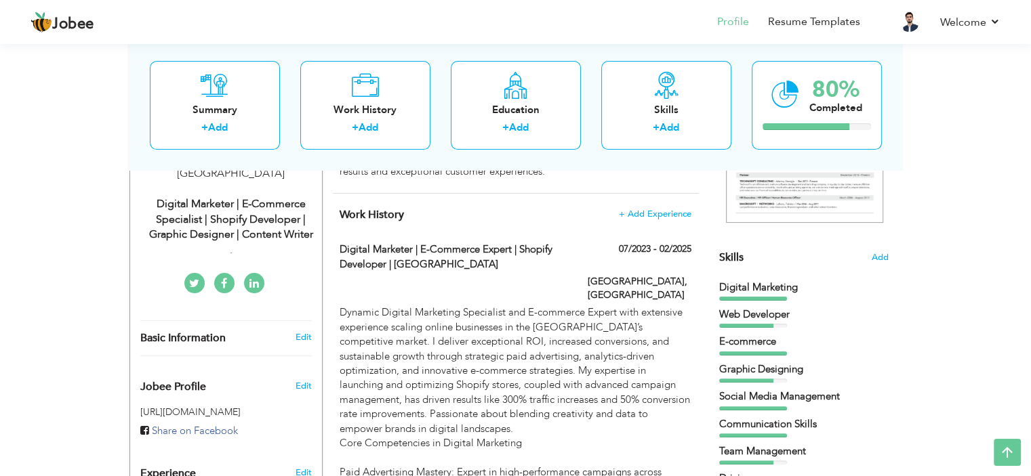
type input "[GEOGRAPHIC_DATA]"
select select "number:5"
type input "."
type input "Digital Marketer | E-commerce Specialist | Shopify Developer | Graphic Designer…"
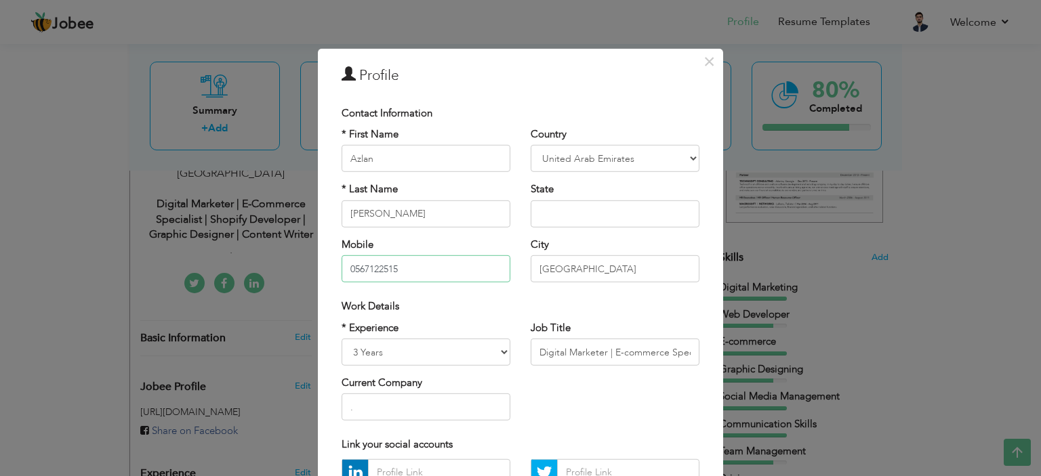
drag, startPoint x: 405, startPoint y: 265, endPoint x: 307, endPoint y: 264, distance: 98.3
click at [307, 264] on div "× Profile Contact Information * First Name [PERSON_NAME] * Last Name [PERSON_NA…" at bounding box center [520, 238] width 1041 height 476
type input ")"
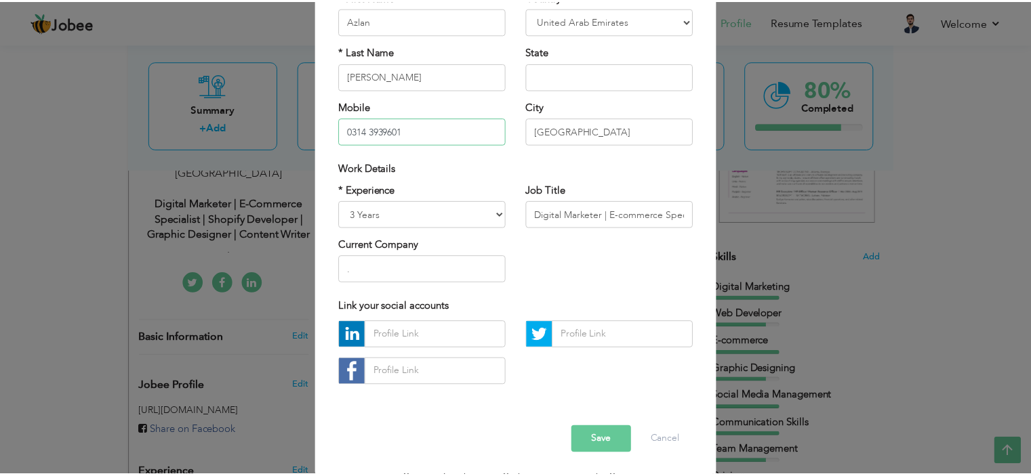
scroll to position [139, 0]
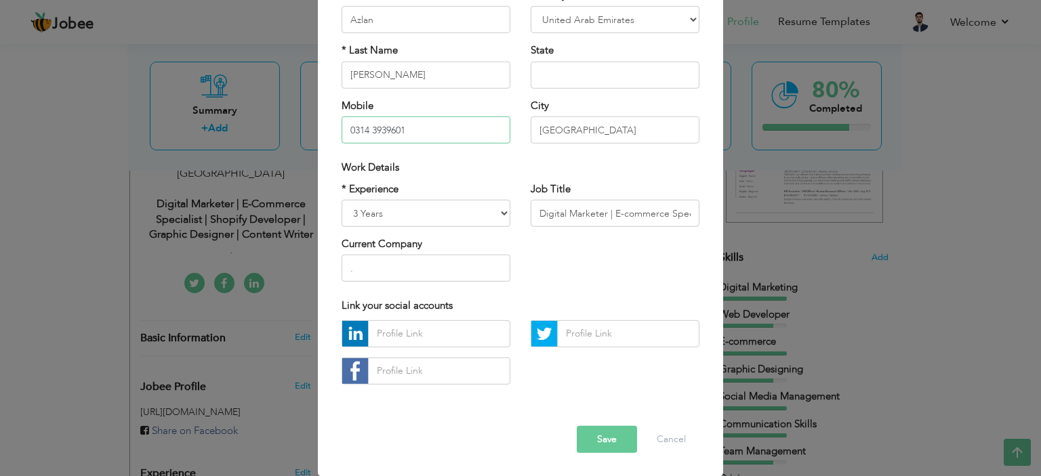
type input "0314 3939601"
click at [617, 436] on button "Save" at bounding box center [607, 439] width 60 height 27
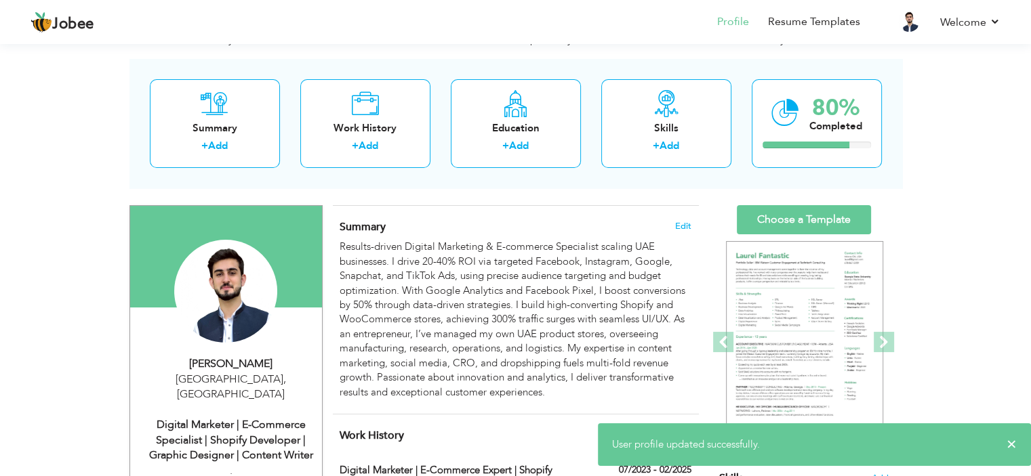
scroll to position [0, 0]
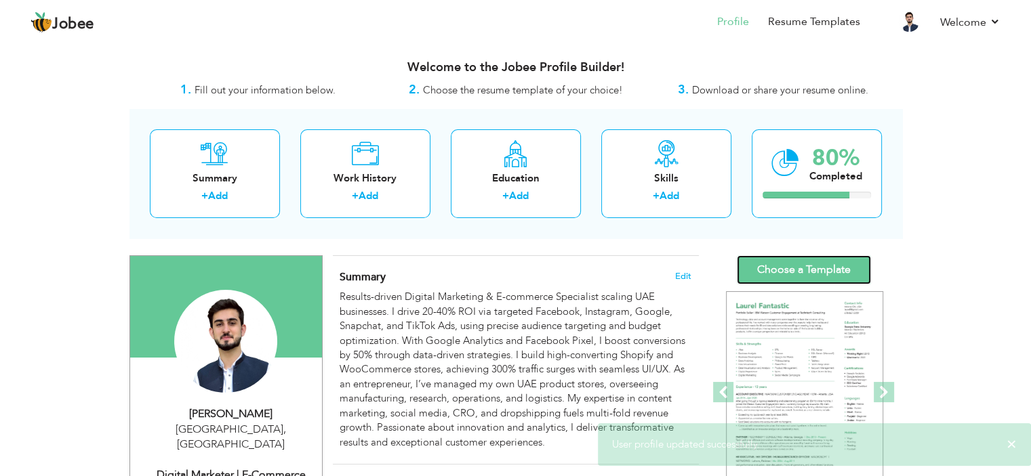
click at [773, 267] on link "Choose a Template" at bounding box center [804, 269] width 134 height 29
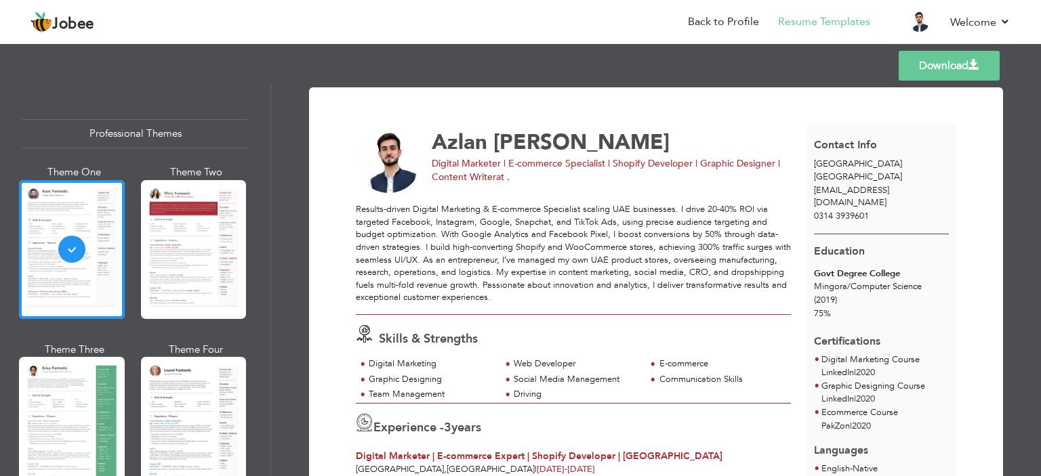
click at [924, 70] on link "Download" at bounding box center [949, 66] width 101 height 30
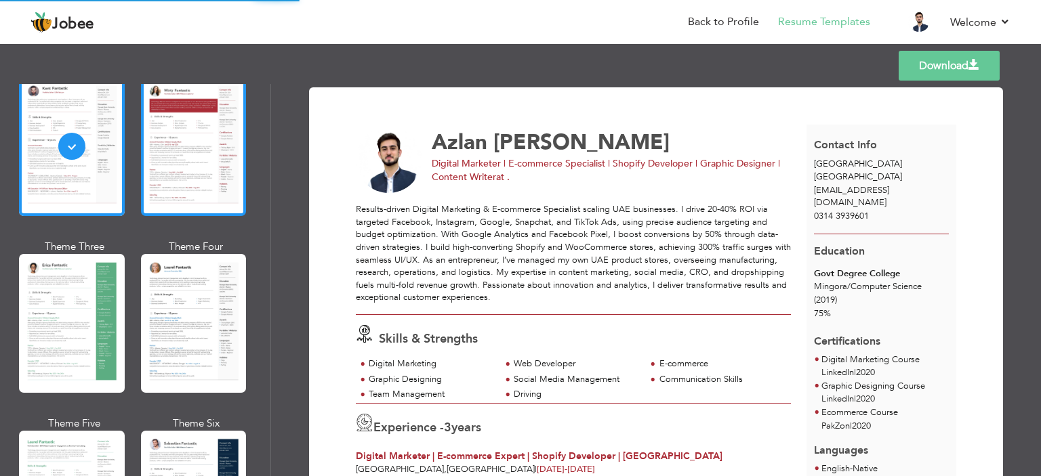
scroll to position [136, 0]
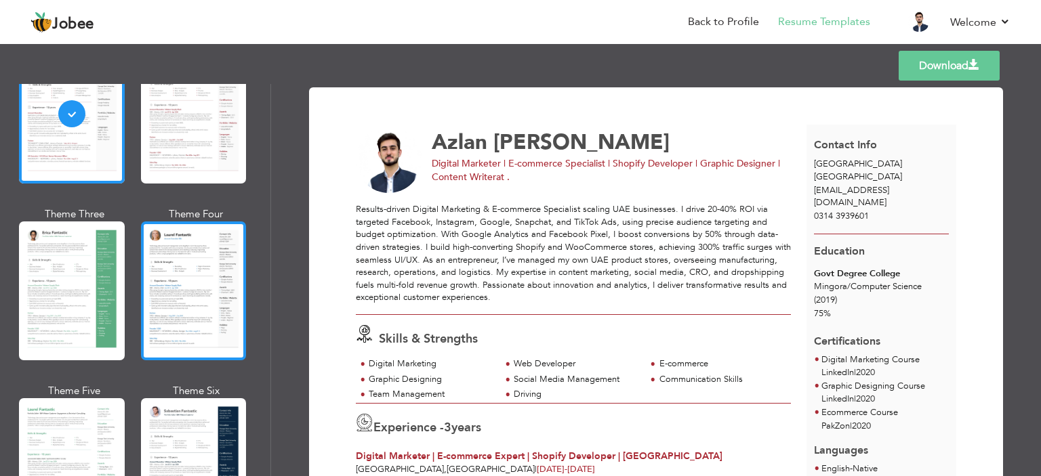
click at [188, 286] on div at bounding box center [194, 291] width 106 height 139
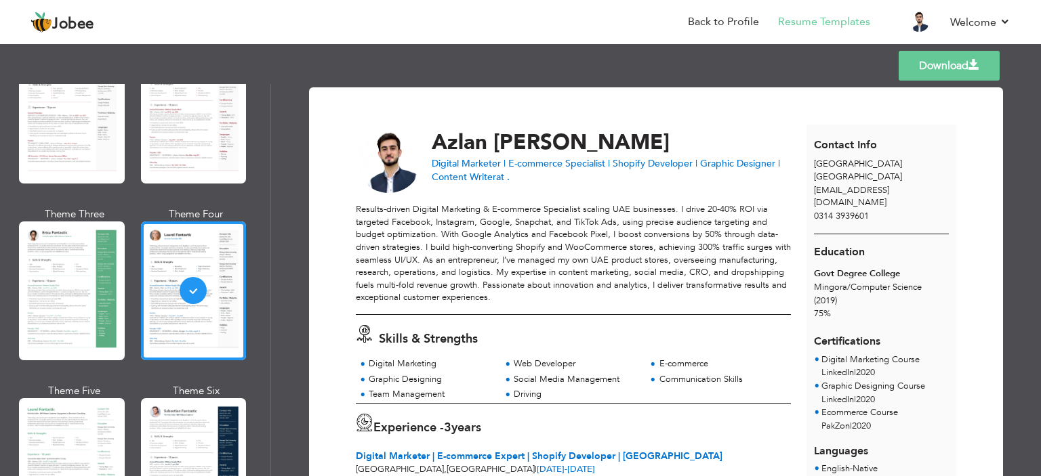
click at [937, 74] on link "Download" at bounding box center [949, 66] width 101 height 30
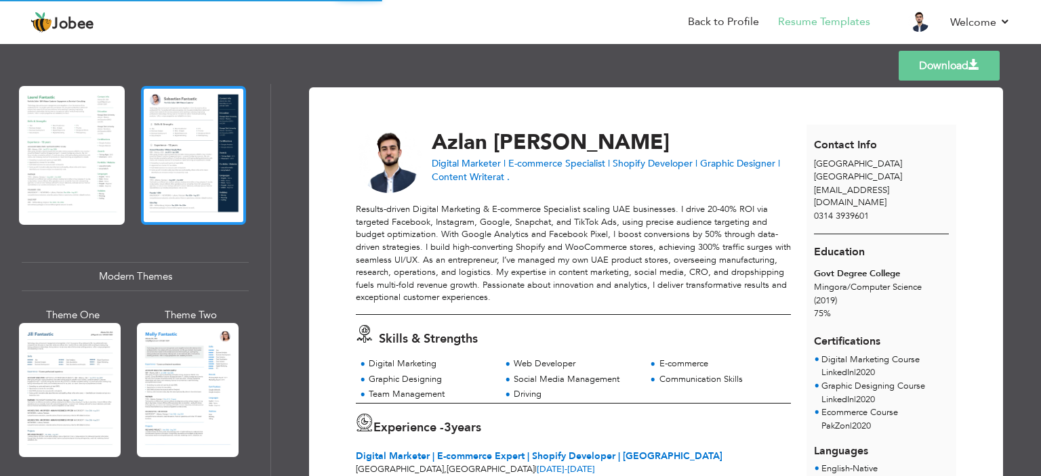
scroll to position [542, 0]
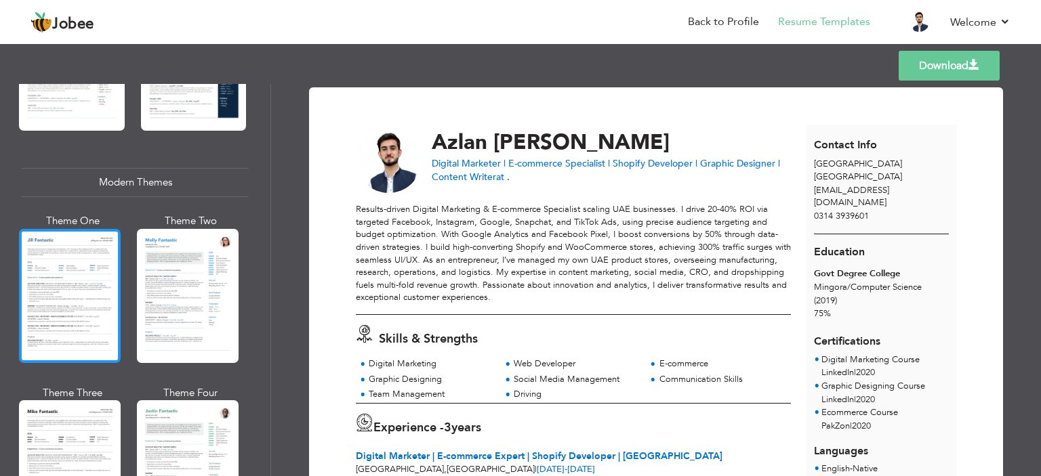
click at [90, 279] on div at bounding box center [70, 296] width 102 height 134
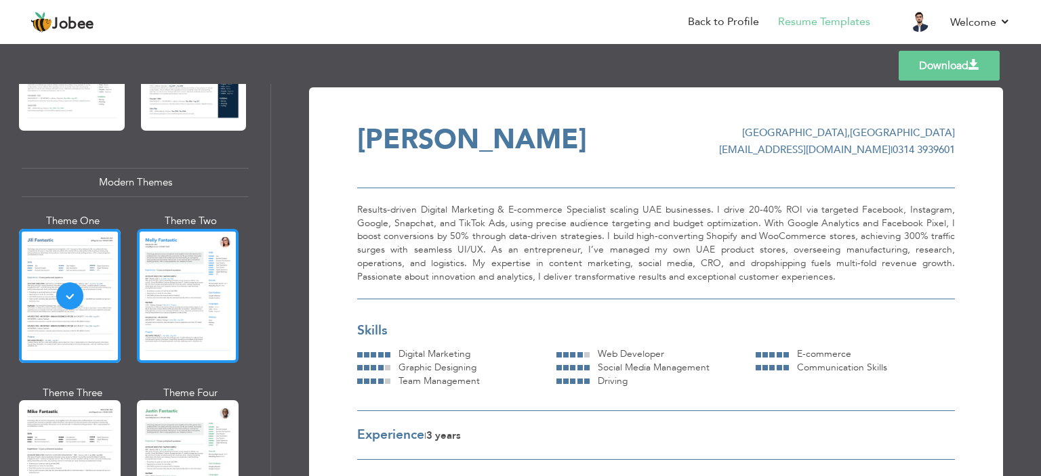
click at [182, 270] on div at bounding box center [188, 296] width 102 height 134
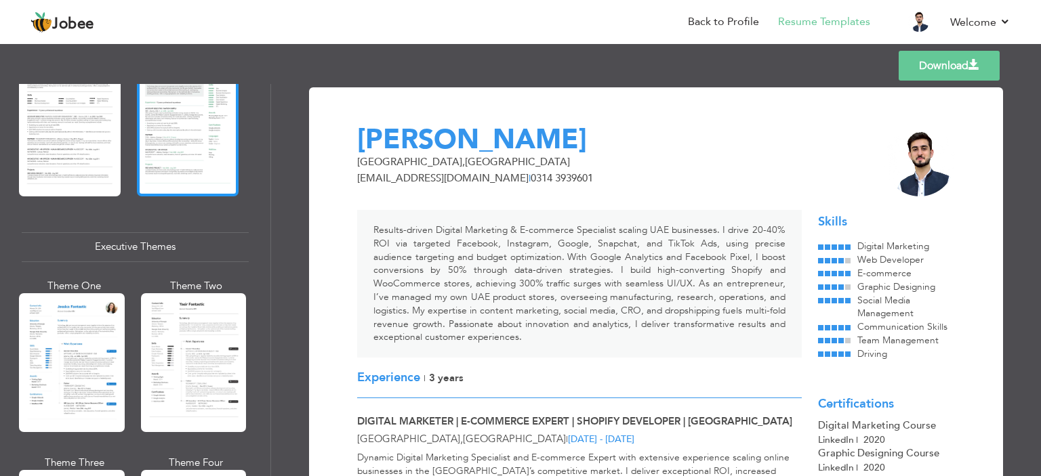
scroll to position [949, 0]
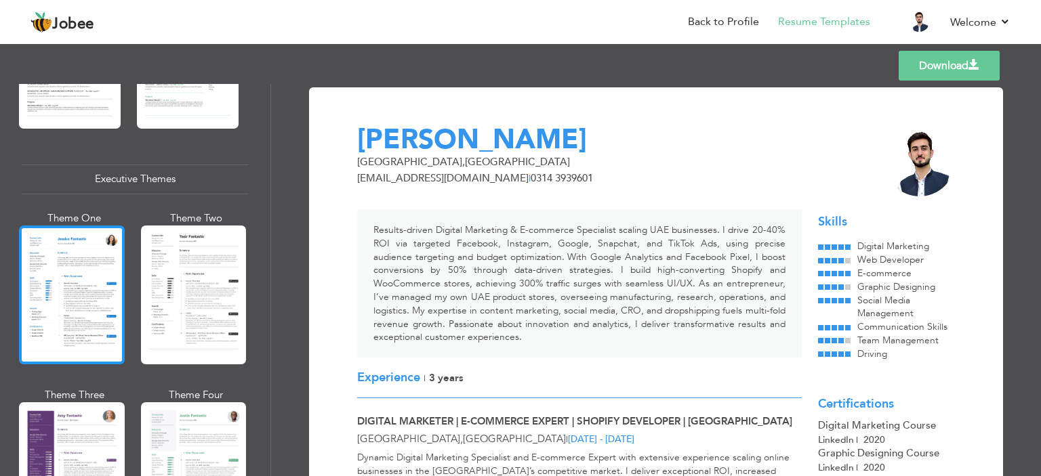
click at [87, 284] on div at bounding box center [72, 295] width 106 height 139
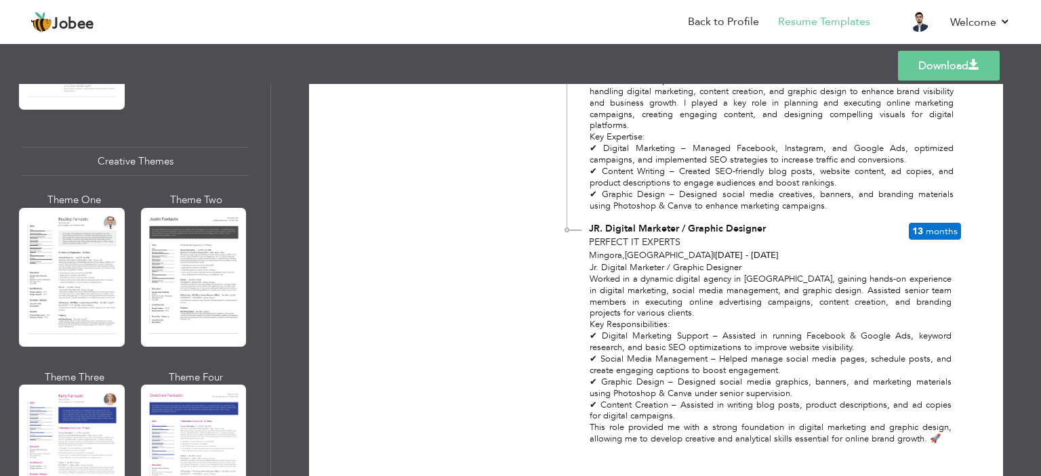
scroll to position [1558, 0]
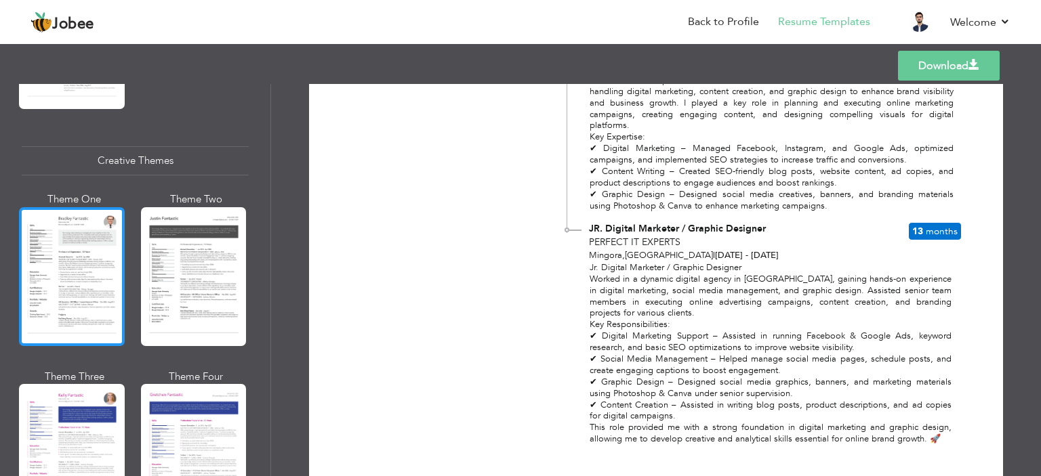
click at [77, 266] on div at bounding box center [72, 276] width 106 height 139
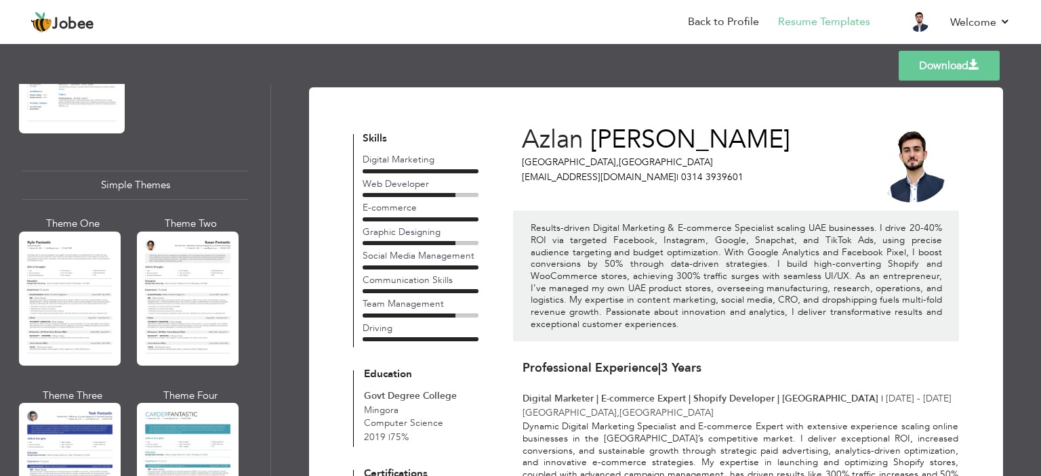
scroll to position [2304, 0]
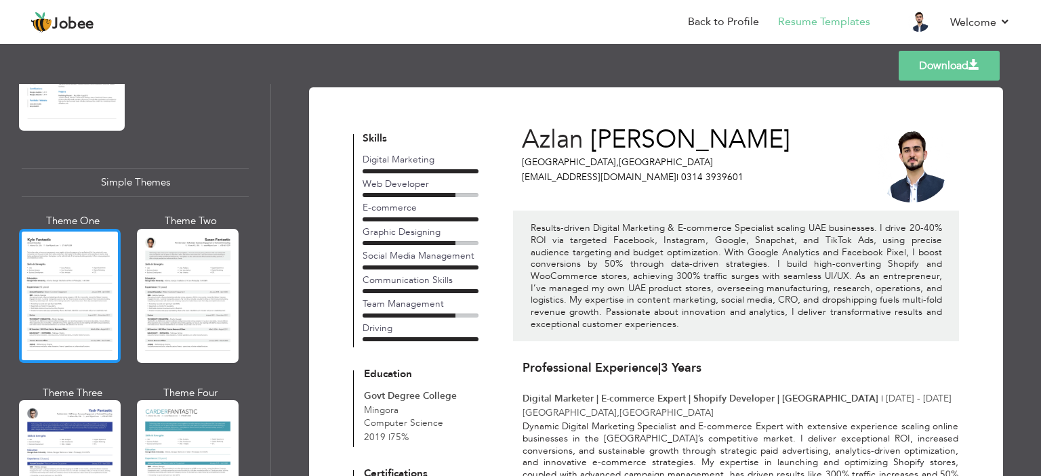
click at [68, 287] on div at bounding box center [70, 296] width 102 height 134
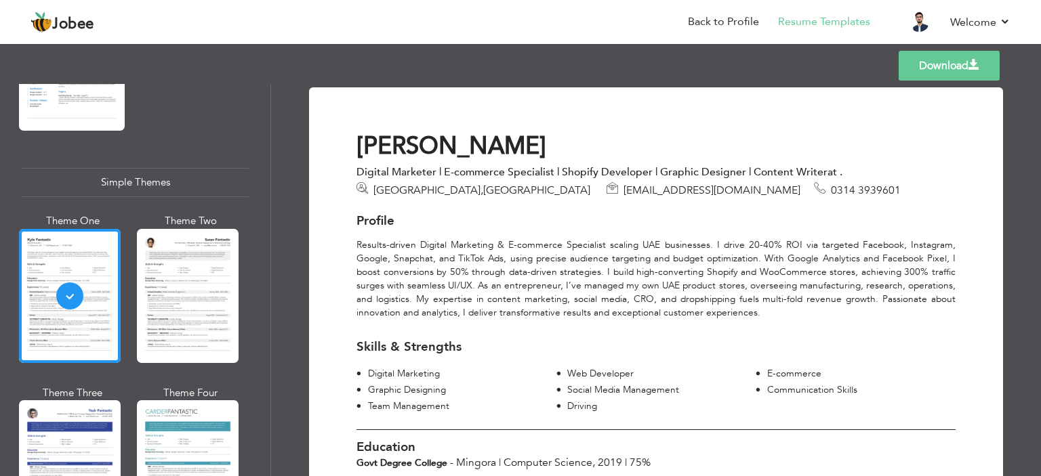
click at [191, 279] on div at bounding box center [188, 296] width 102 height 134
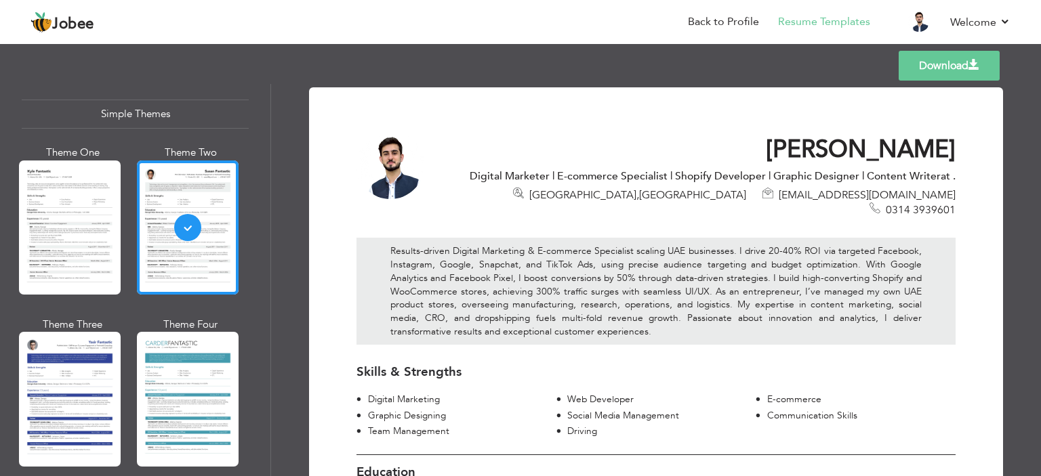
scroll to position [2305, 0]
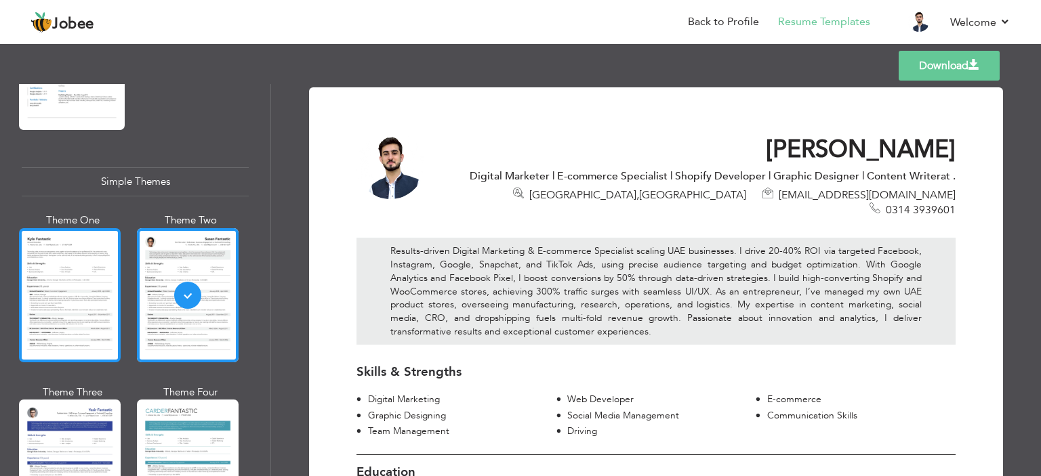
click at [68, 266] on div at bounding box center [70, 295] width 102 height 134
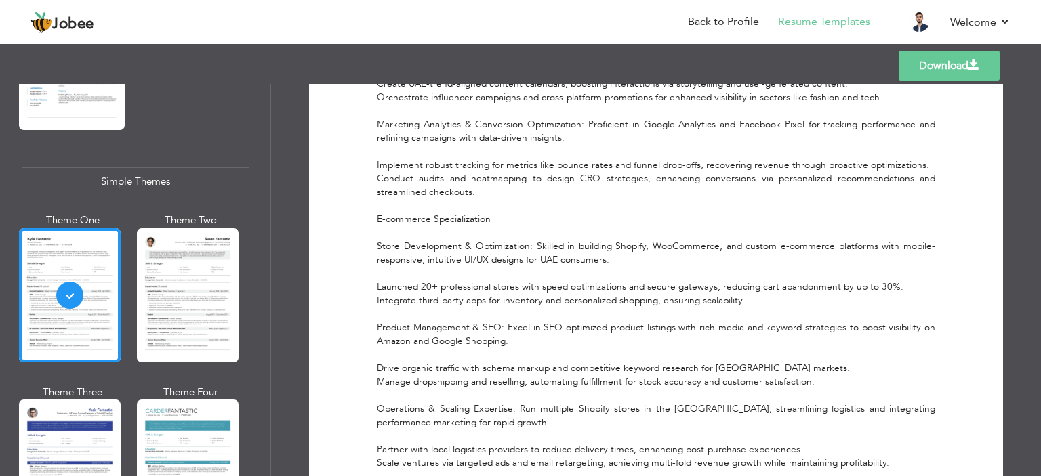
scroll to position [743, 0]
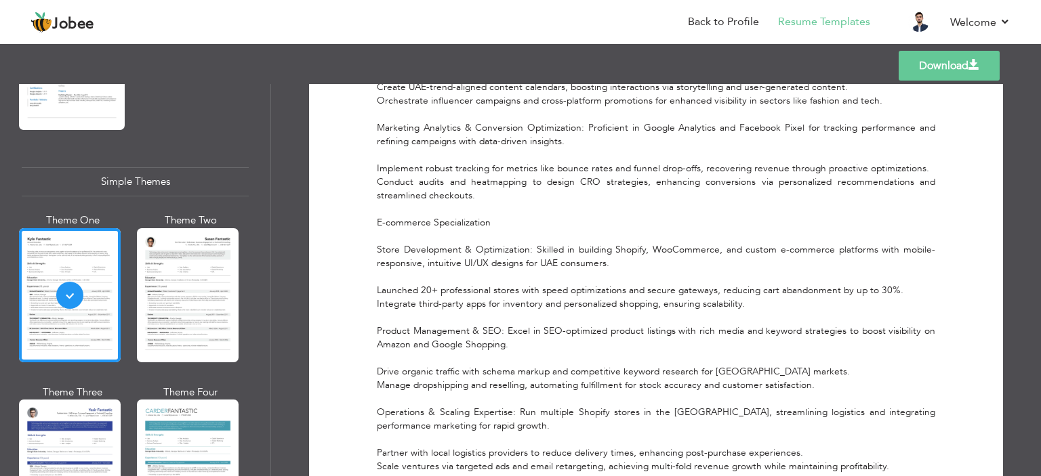
click at [937, 74] on link "Download" at bounding box center [949, 66] width 101 height 30
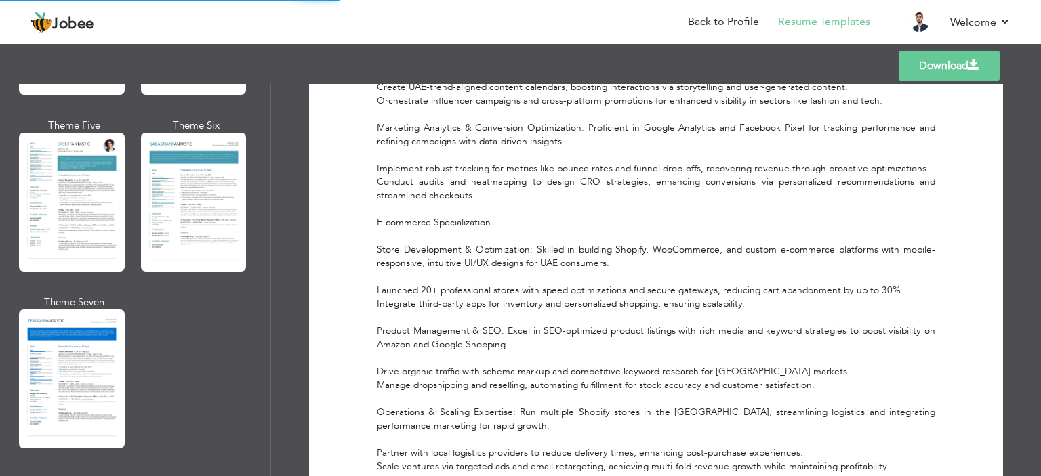
scroll to position [1966, 0]
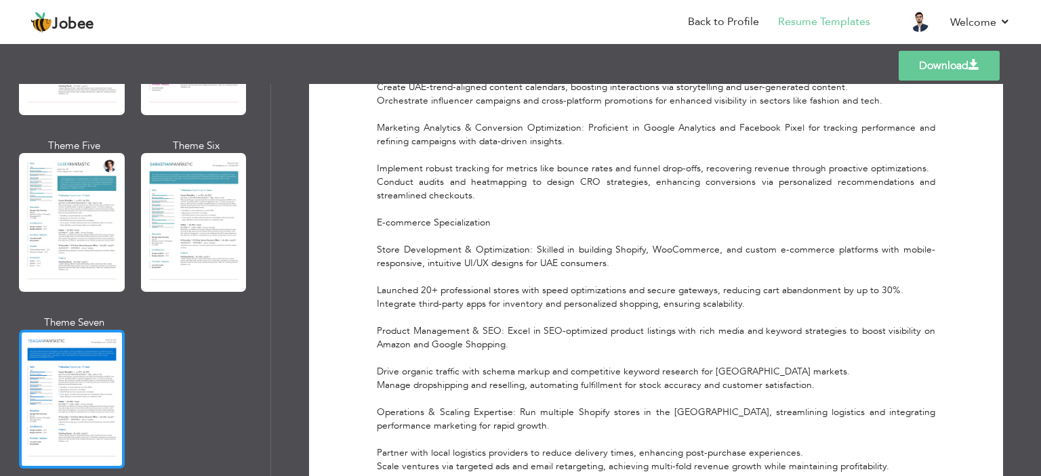
click at [94, 343] on div at bounding box center [72, 399] width 106 height 139
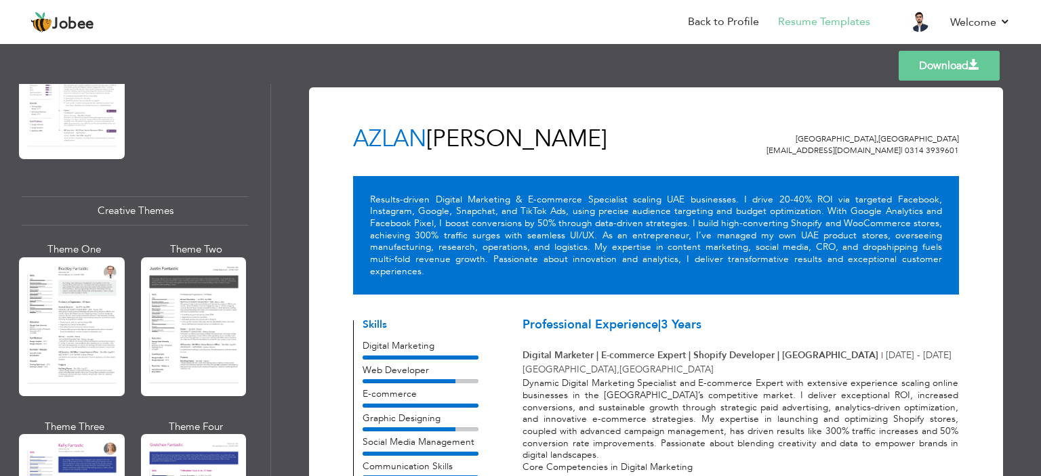
scroll to position [1492, 0]
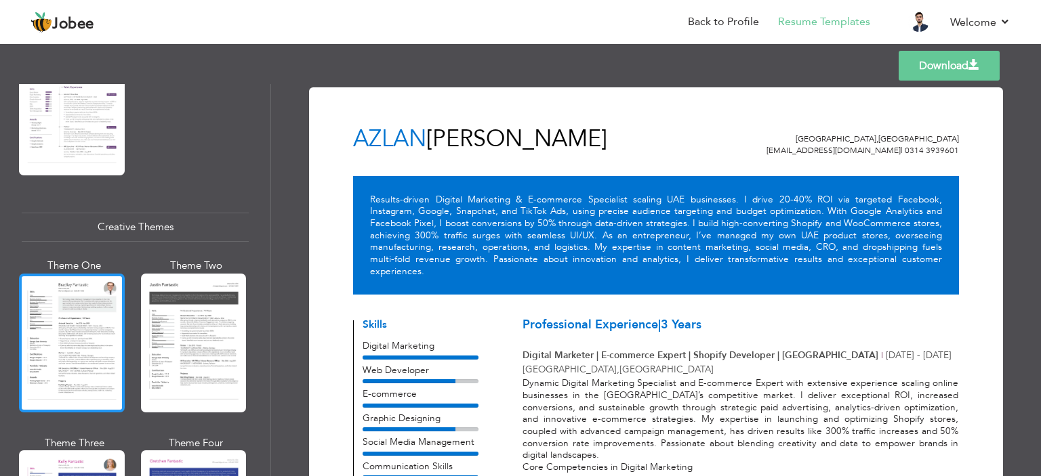
click at [65, 306] on div at bounding box center [72, 343] width 106 height 139
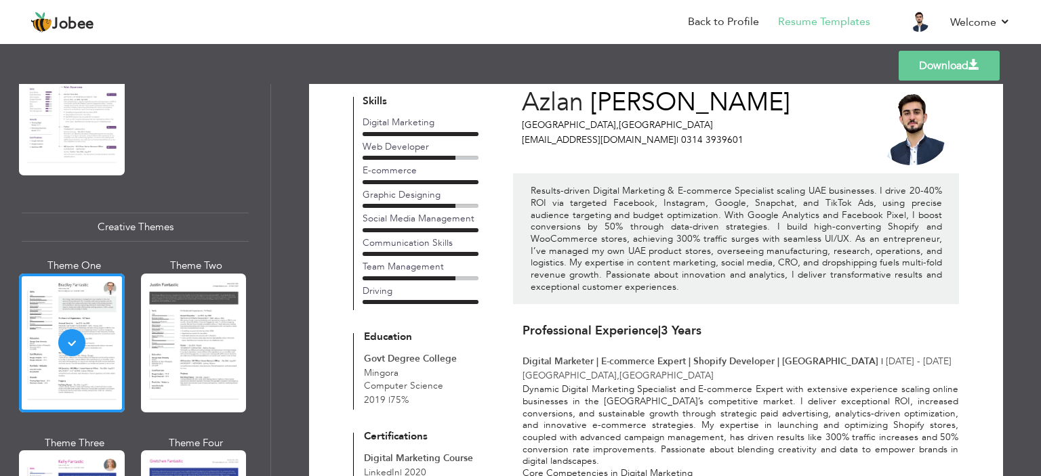
scroll to position [16, 0]
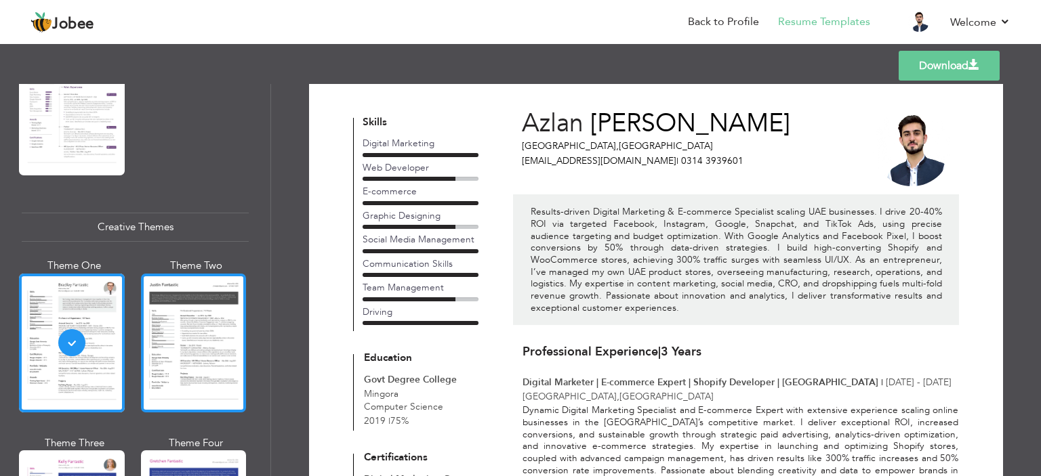
click at [175, 315] on div at bounding box center [194, 343] width 106 height 139
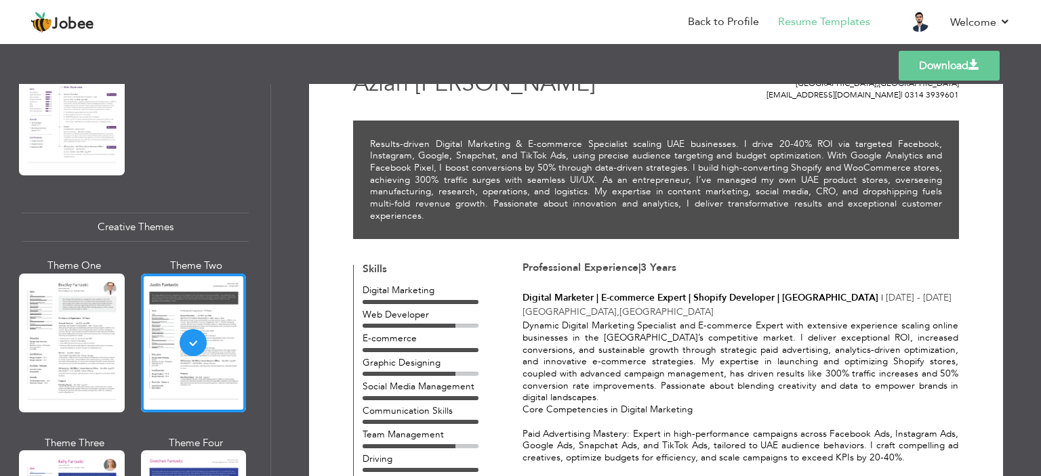
scroll to position [136, 0]
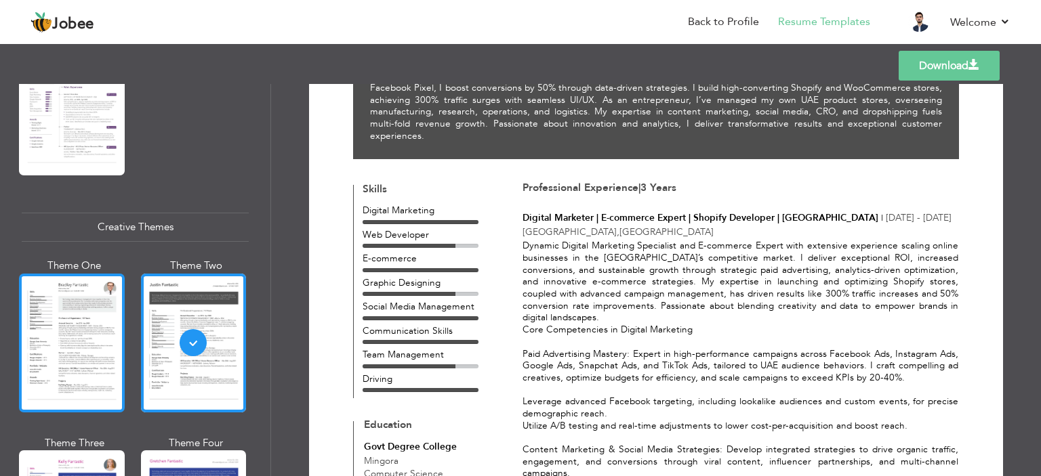
click at [86, 278] on div at bounding box center [72, 343] width 106 height 139
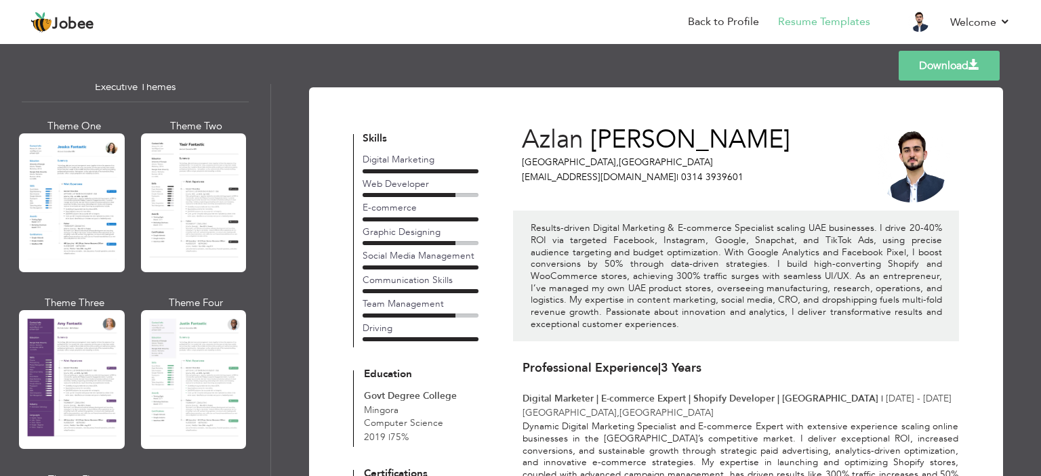
scroll to position [949, 0]
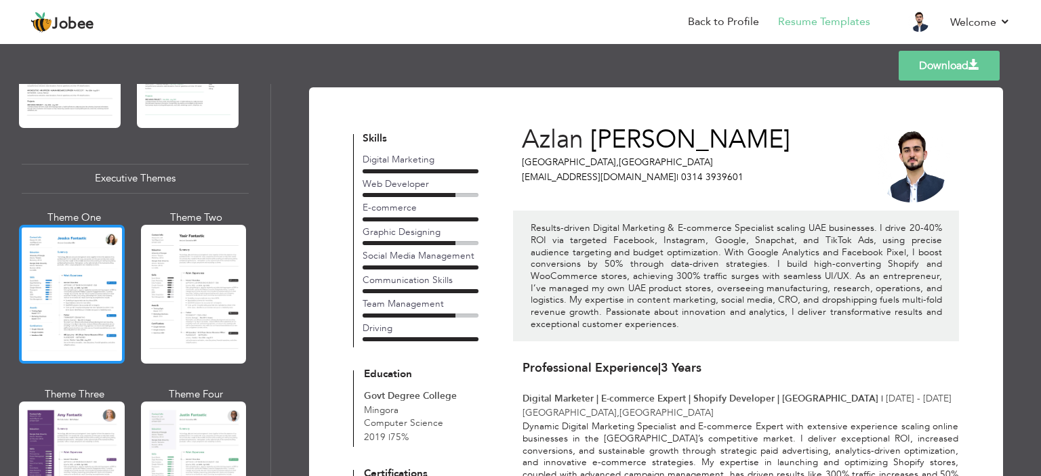
click at [81, 287] on div at bounding box center [72, 294] width 106 height 139
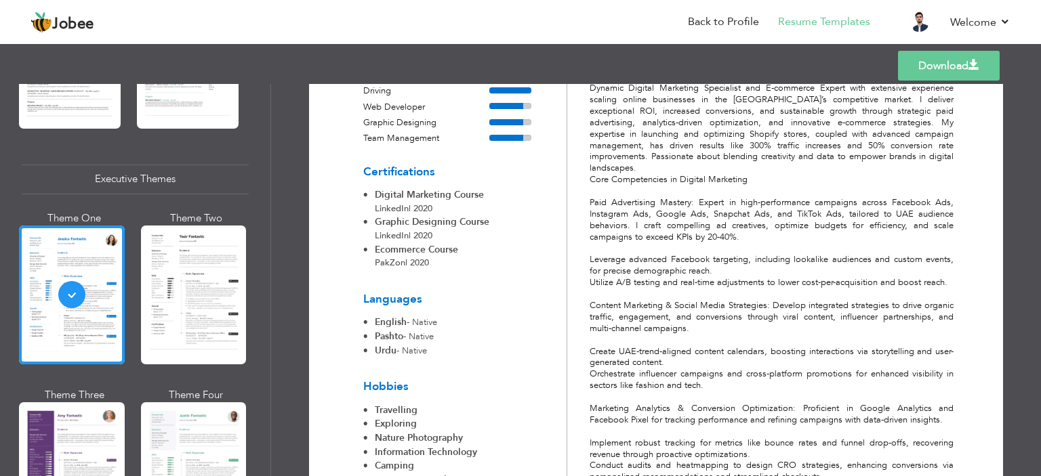
scroll to position [0, 0]
